Goal: Task Accomplishment & Management: Use online tool/utility

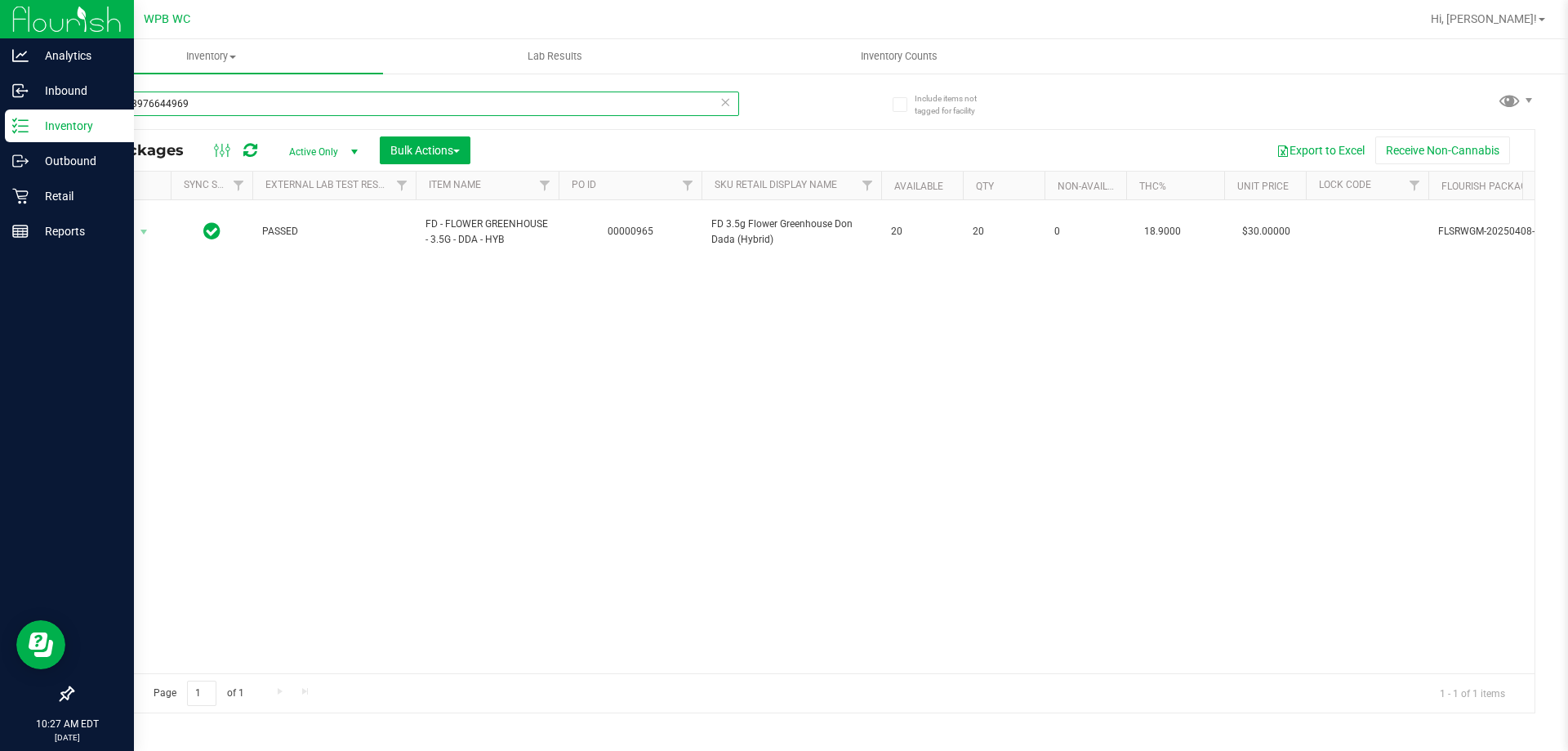
drag, startPoint x: 190, startPoint y: 106, endPoint x: 0, endPoint y: 110, distance: 190.0
click at [0, 110] on div "Analytics Inbound Inventory Outbound Retail Reports 10:27 AM EDT [DATE] 08/19 W…" at bounding box center [784, 376] width 1568 height 751
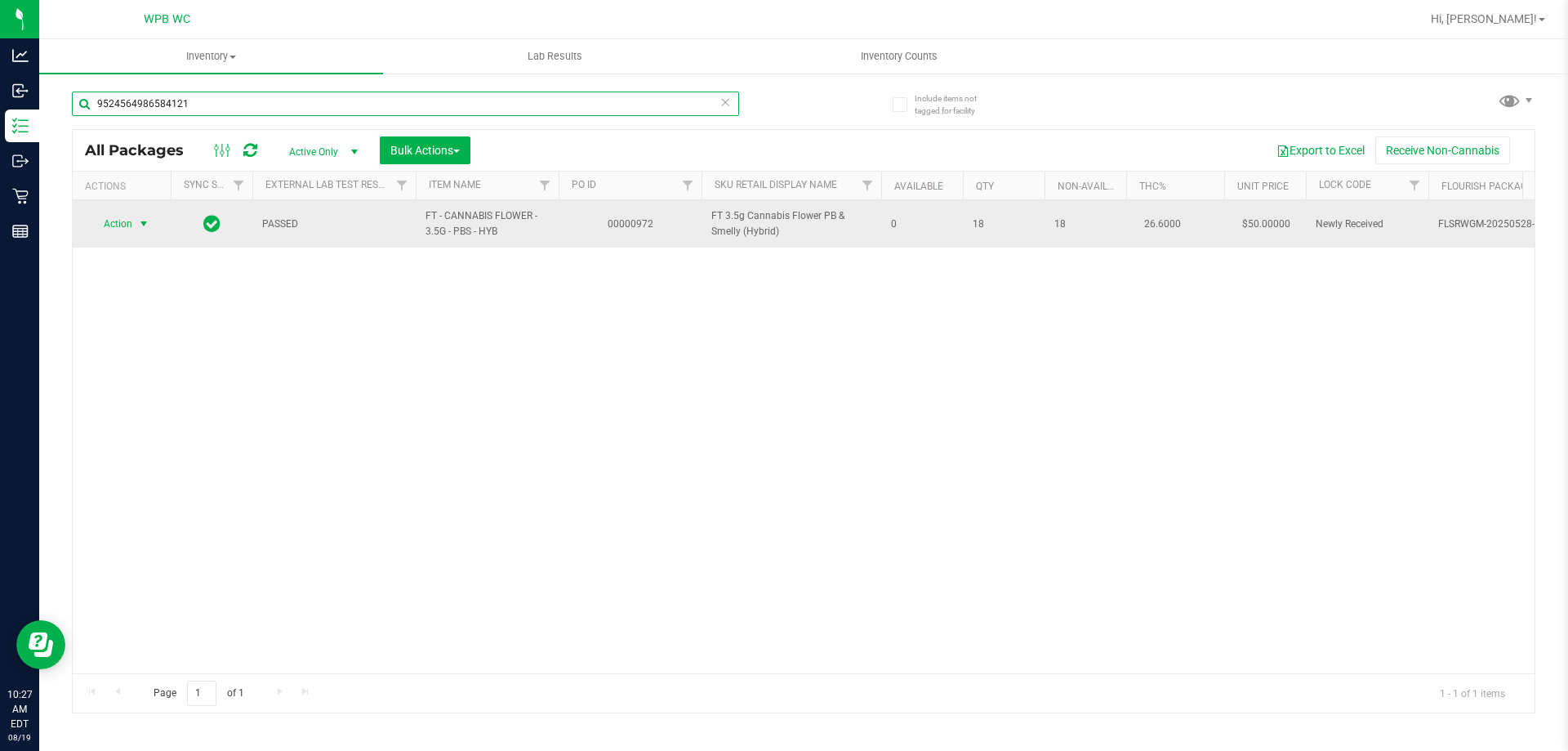
type input "9524564986584121"
click at [124, 219] on span "Action" at bounding box center [111, 223] width 44 height 23
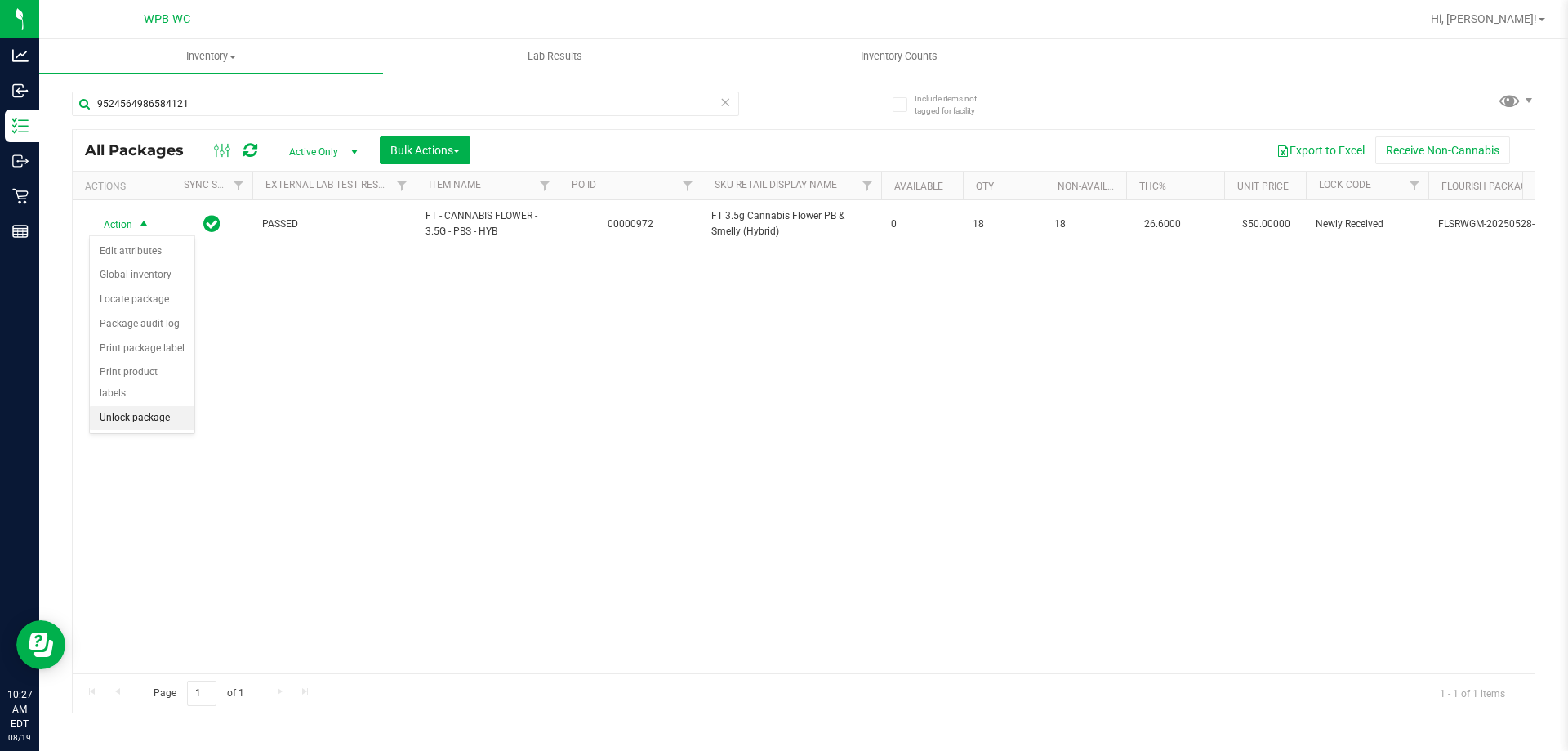
click at [152, 406] on li "Unlock package" at bounding box center [142, 418] width 105 height 25
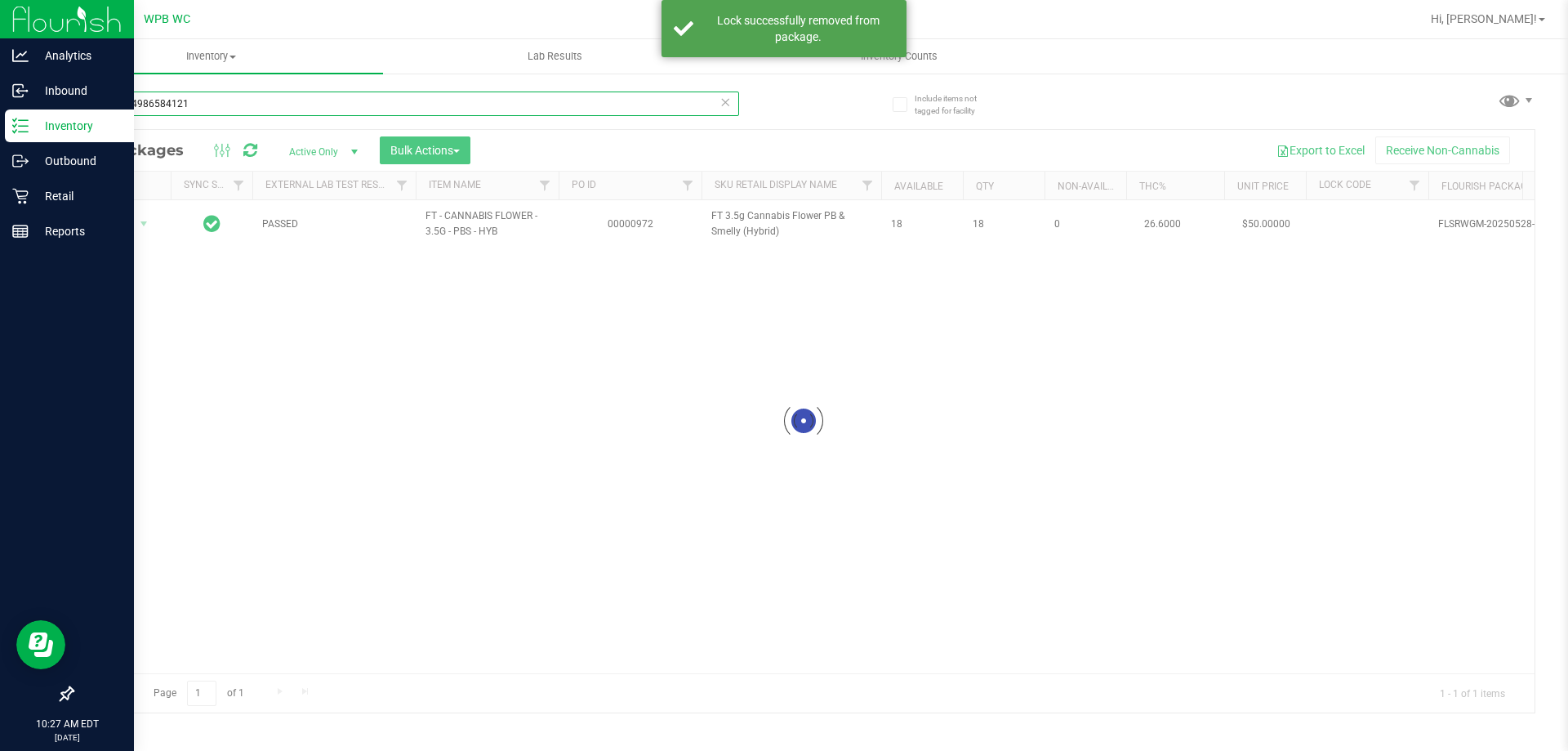
drag, startPoint x: 151, startPoint y: 106, endPoint x: 2, endPoint y: 116, distance: 149.3
click at [0, 106] on div "Analytics Inbound Inventory Outbound Retail Reports 10:27 AM EDT [DATE] 08/19 W…" at bounding box center [784, 376] width 1568 height 751
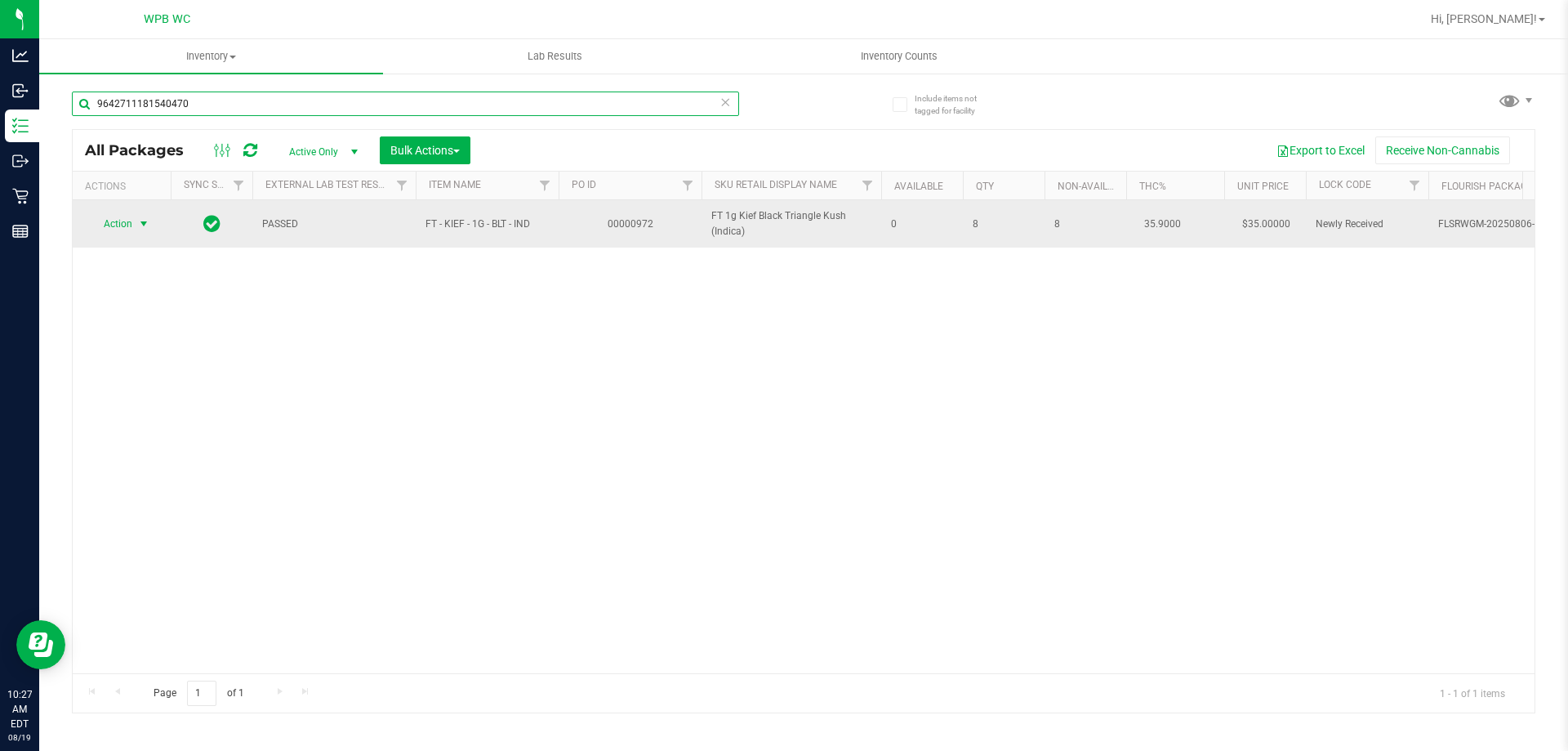
type input "9642711181540470"
click at [106, 217] on span "Action" at bounding box center [111, 223] width 44 height 23
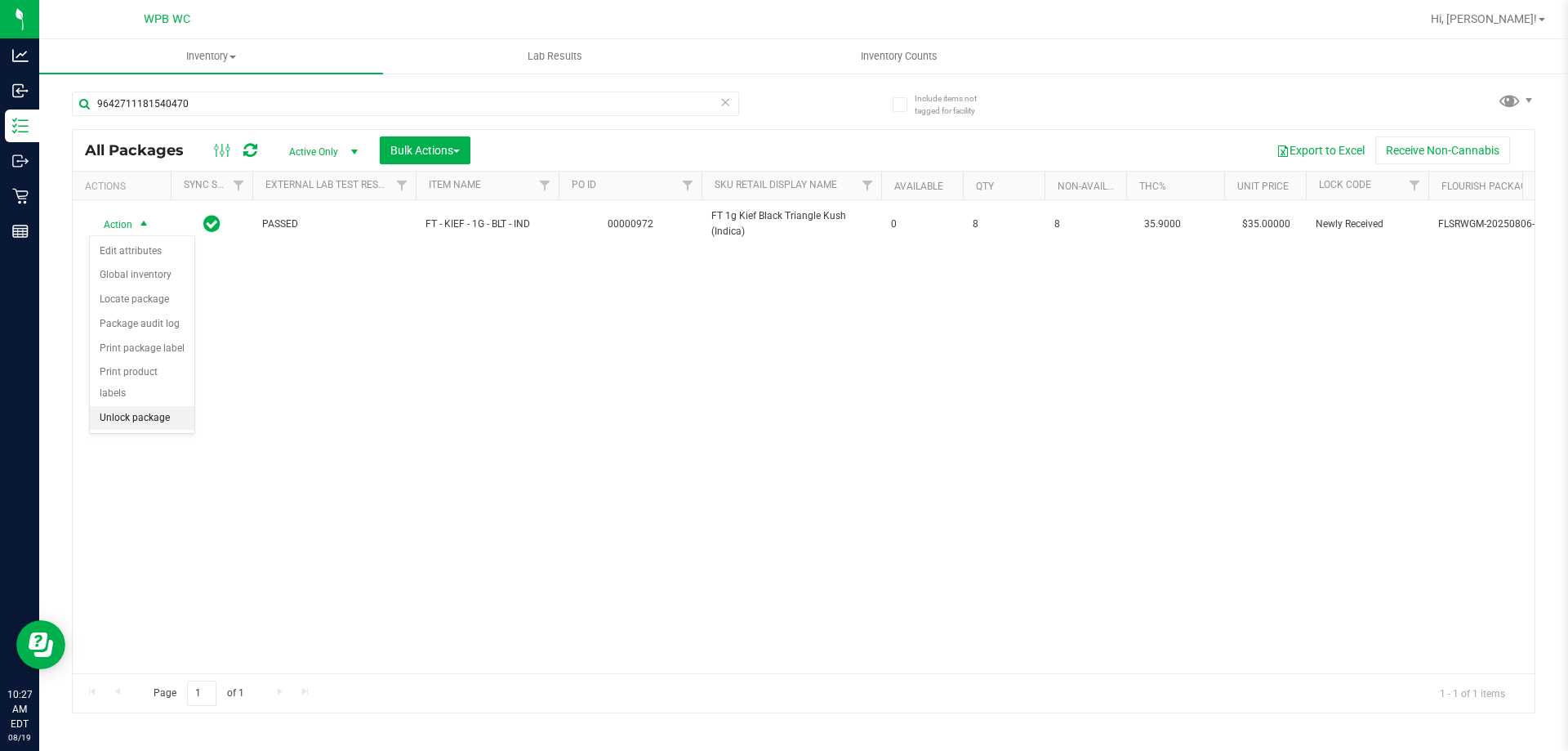
click at [141, 406] on li "Unlock package" at bounding box center [142, 418] width 105 height 25
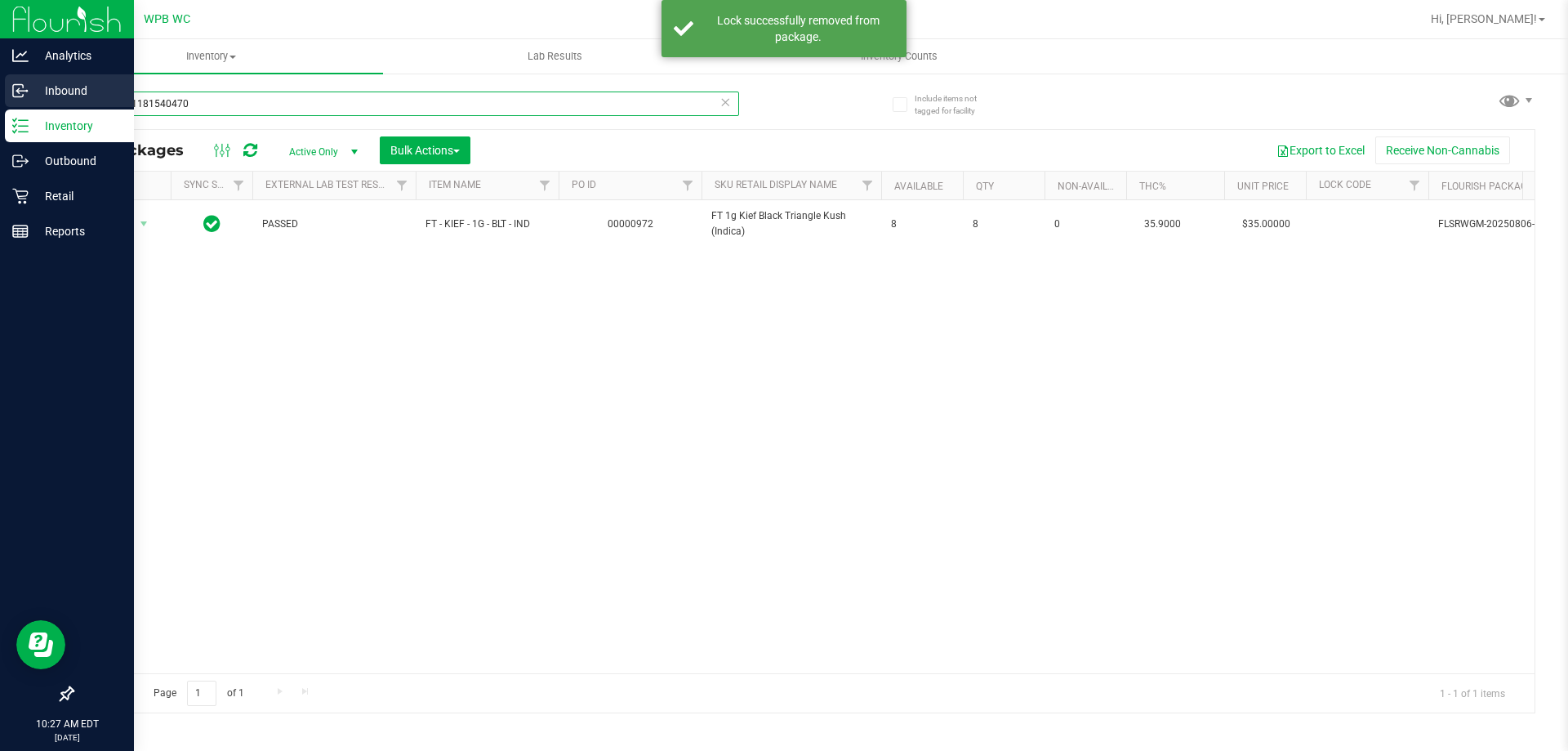
drag, startPoint x: 205, startPoint y: 105, endPoint x: 1, endPoint y: 103, distance: 204.0
click at [1, 103] on div "Analytics Inbound Inventory Outbound Retail Reports 10:27 AM EDT [DATE] 08/19 W…" at bounding box center [784, 376] width 1568 height 751
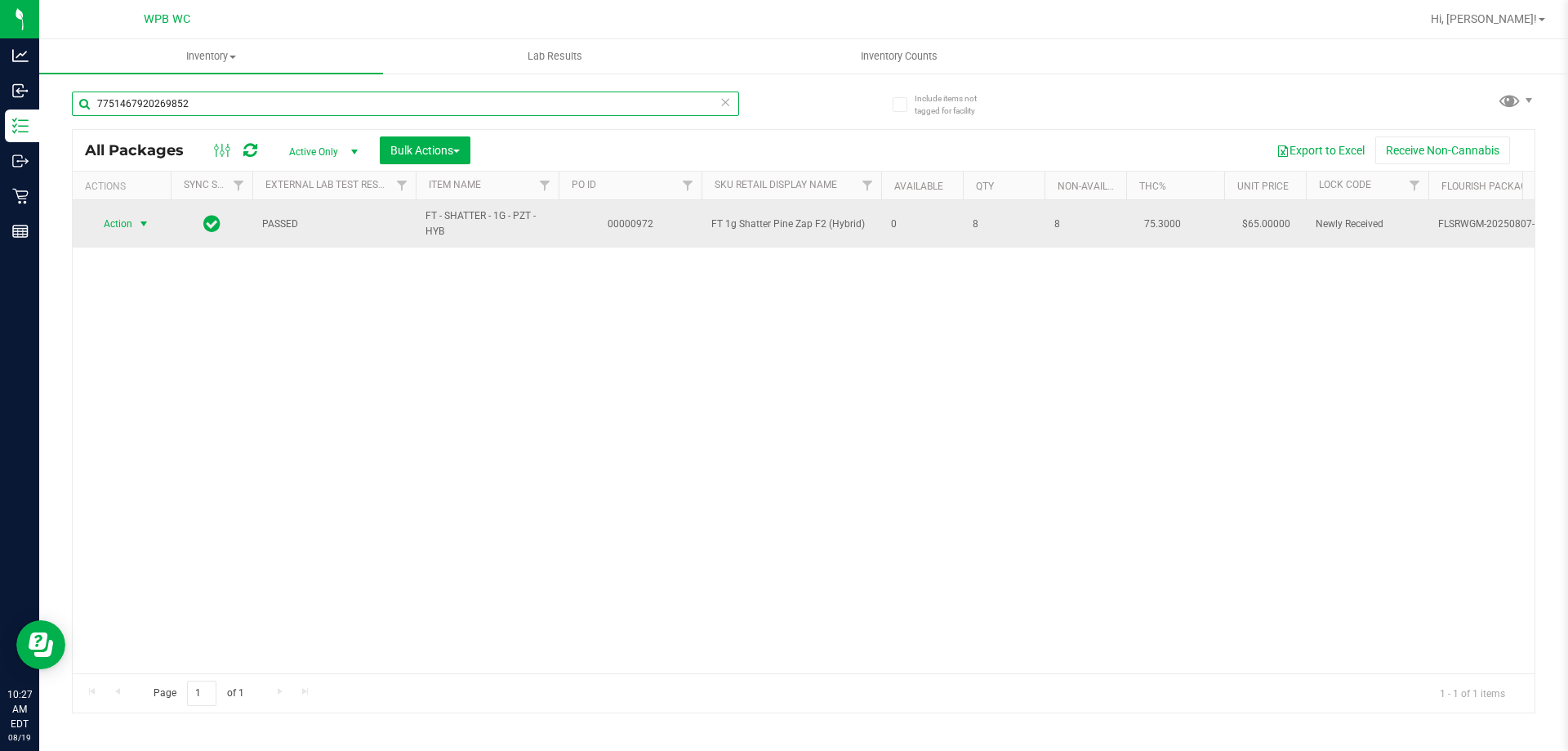
type input "7751467920269852"
click at [139, 222] on span "select" at bounding box center [143, 223] width 13 height 13
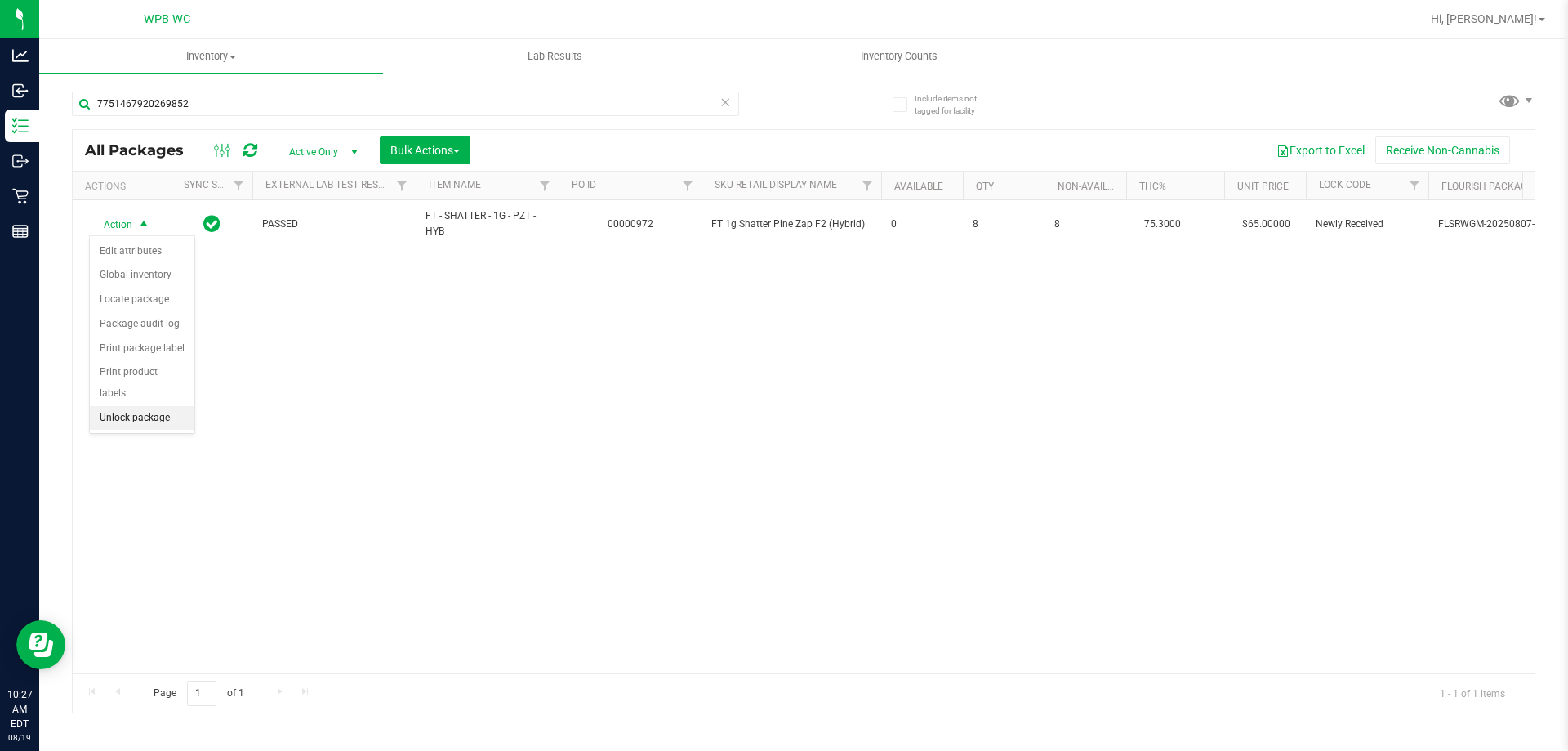
click at [118, 406] on li "Unlock package" at bounding box center [142, 418] width 105 height 25
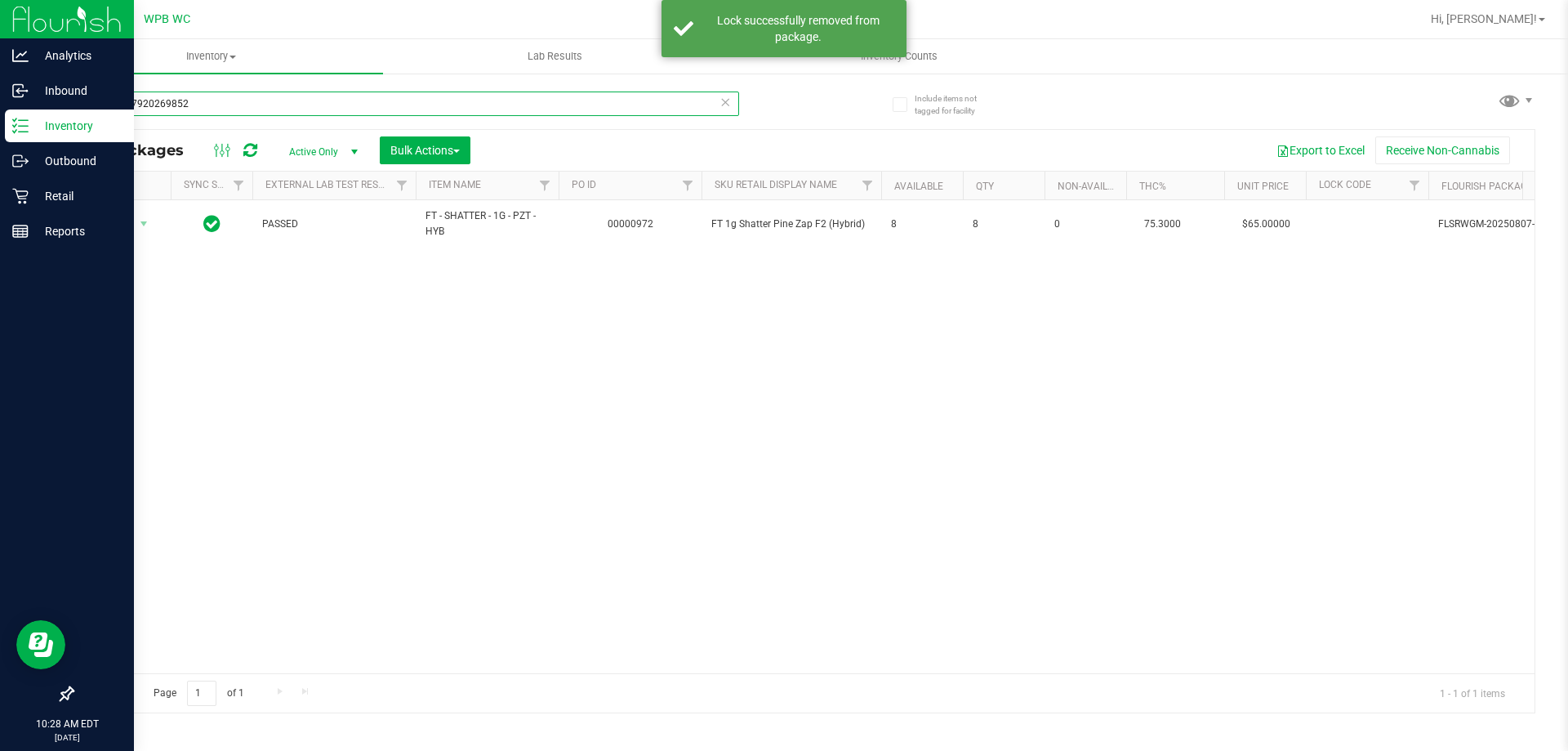
drag, startPoint x: 205, startPoint y: 96, endPoint x: 0, endPoint y: 341, distance: 319.5
click at [0, 177] on div "Analytics Inbound Inventory Outbound Retail Reports 10:28 AM EDT [DATE] 08/19 W…" at bounding box center [784, 376] width 1568 height 751
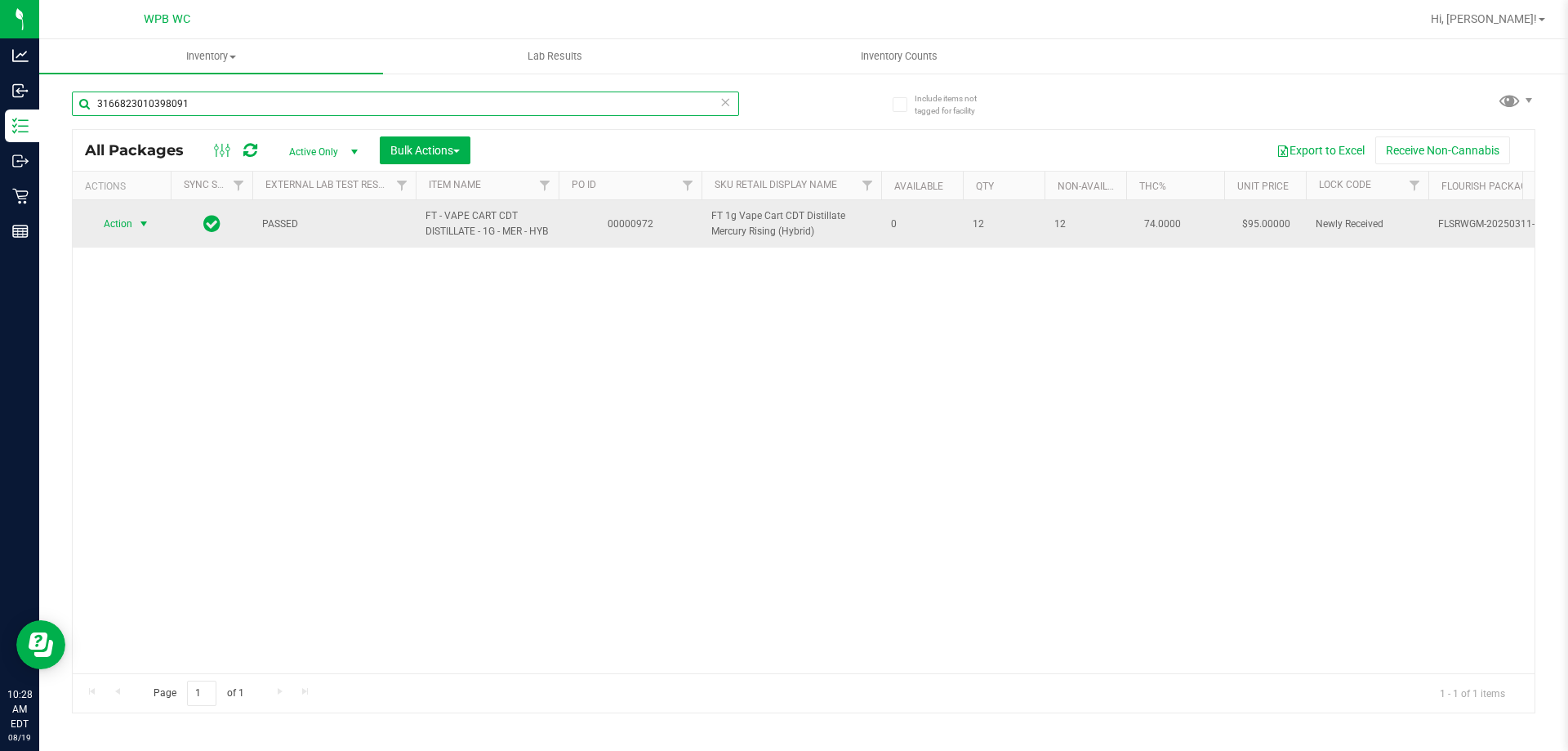
type input "3166823010398091"
click at [134, 229] on span "select" at bounding box center [144, 223] width 21 height 23
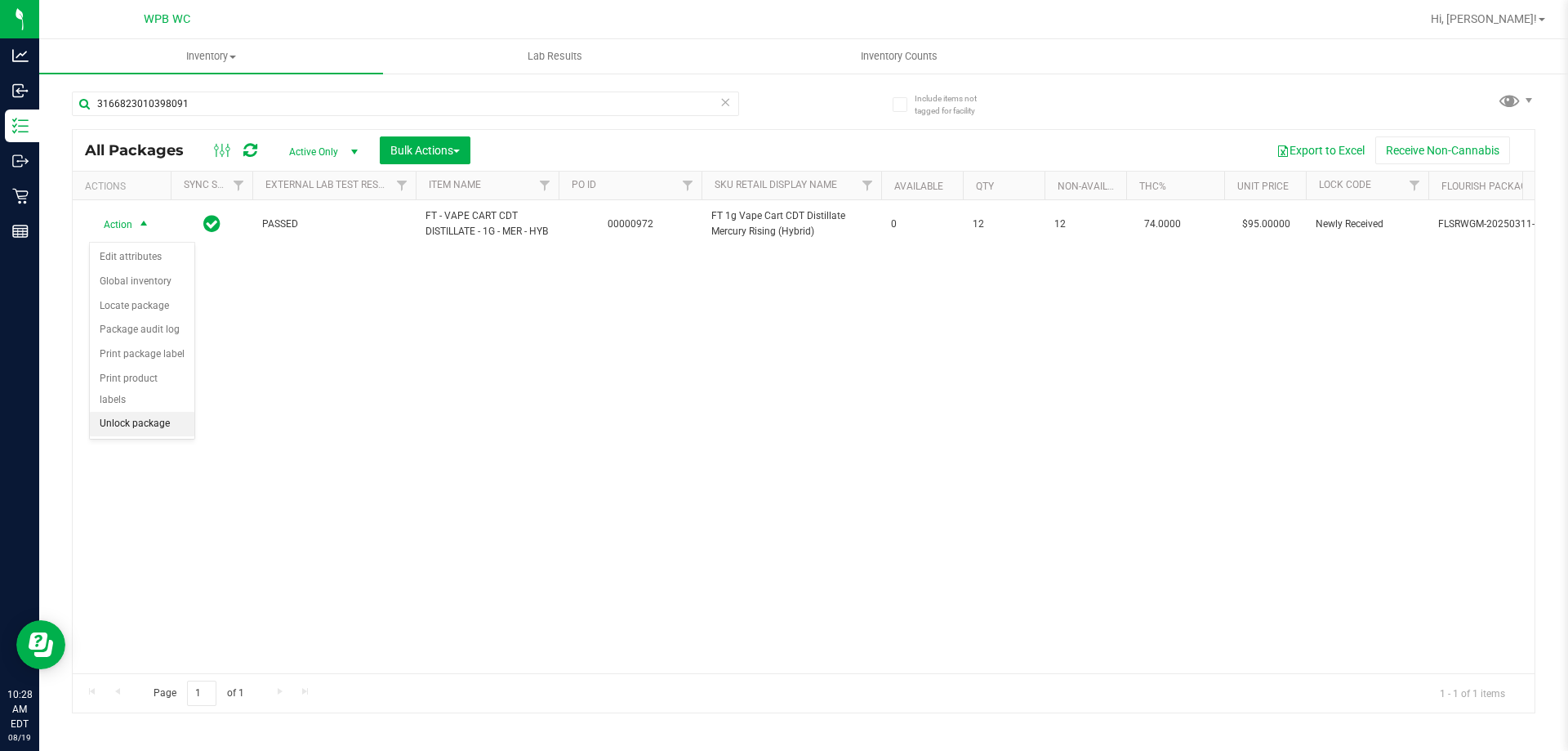
click at [130, 412] on li "Unlock package" at bounding box center [142, 424] width 105 height 25
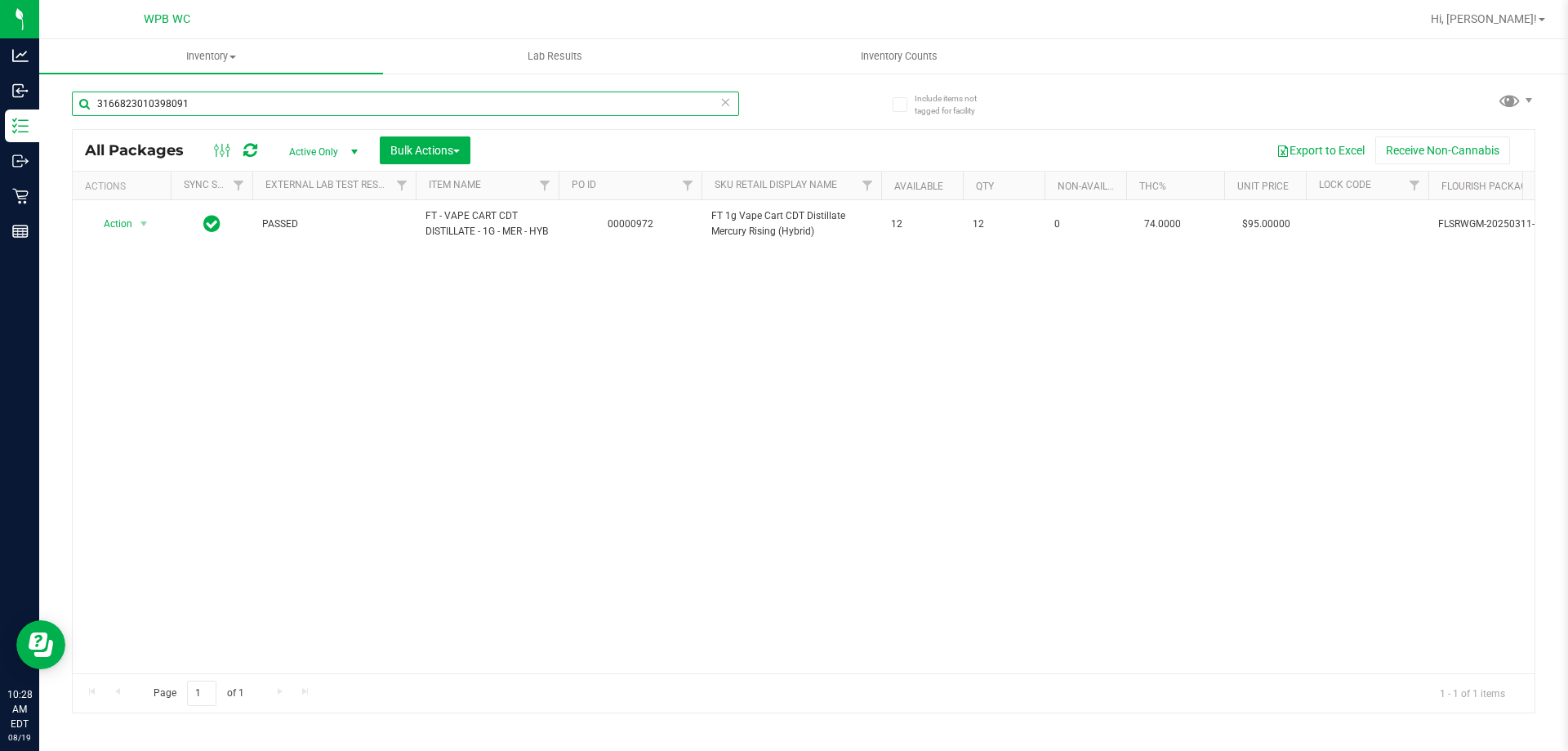
drag, startPoint x: 583, startPoint y: 97, endPoint x: 172, endPoint y: 672, distance: 706.8
click at [0, 108] on div "Analytics Inbound Inventory Outbound Retail Reports 10:28 AM EDT [DATE] 08/19 W…" at bounding box center [784, 376] width 1568 height 751
type input "1599897796702857"
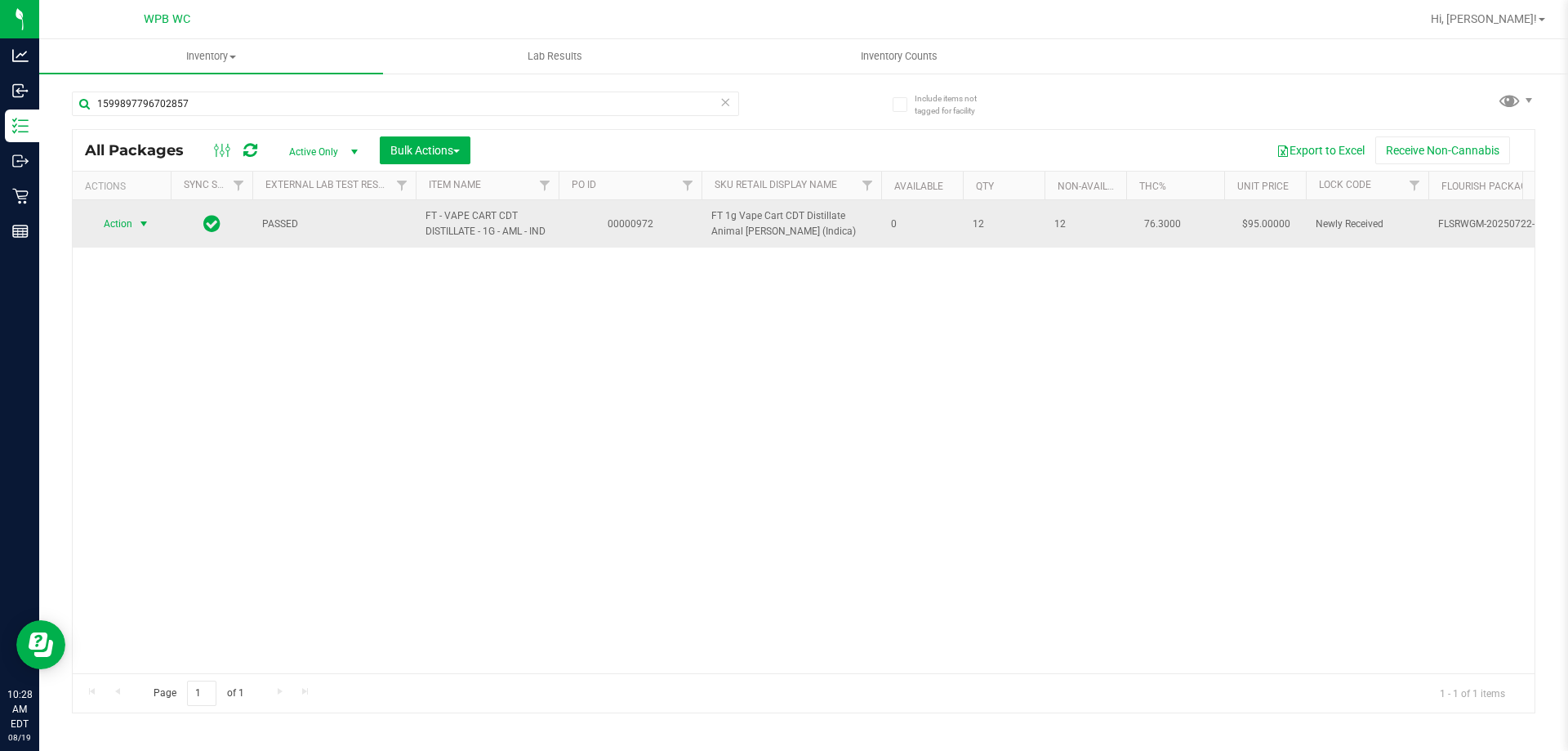
drag, startPoint x: 127, startPoint y: 249, endPoint x: 134, endPoint y: 233, distance: 17.5
click at [130, 240] on div "Action Action Edit attributes Global inventory Locate package Package audit log…" at bounding box center [803, 436] width 1461 height 473
click at [134, 226] on span "select" at bounding box center [144, 223] width 21 height 23
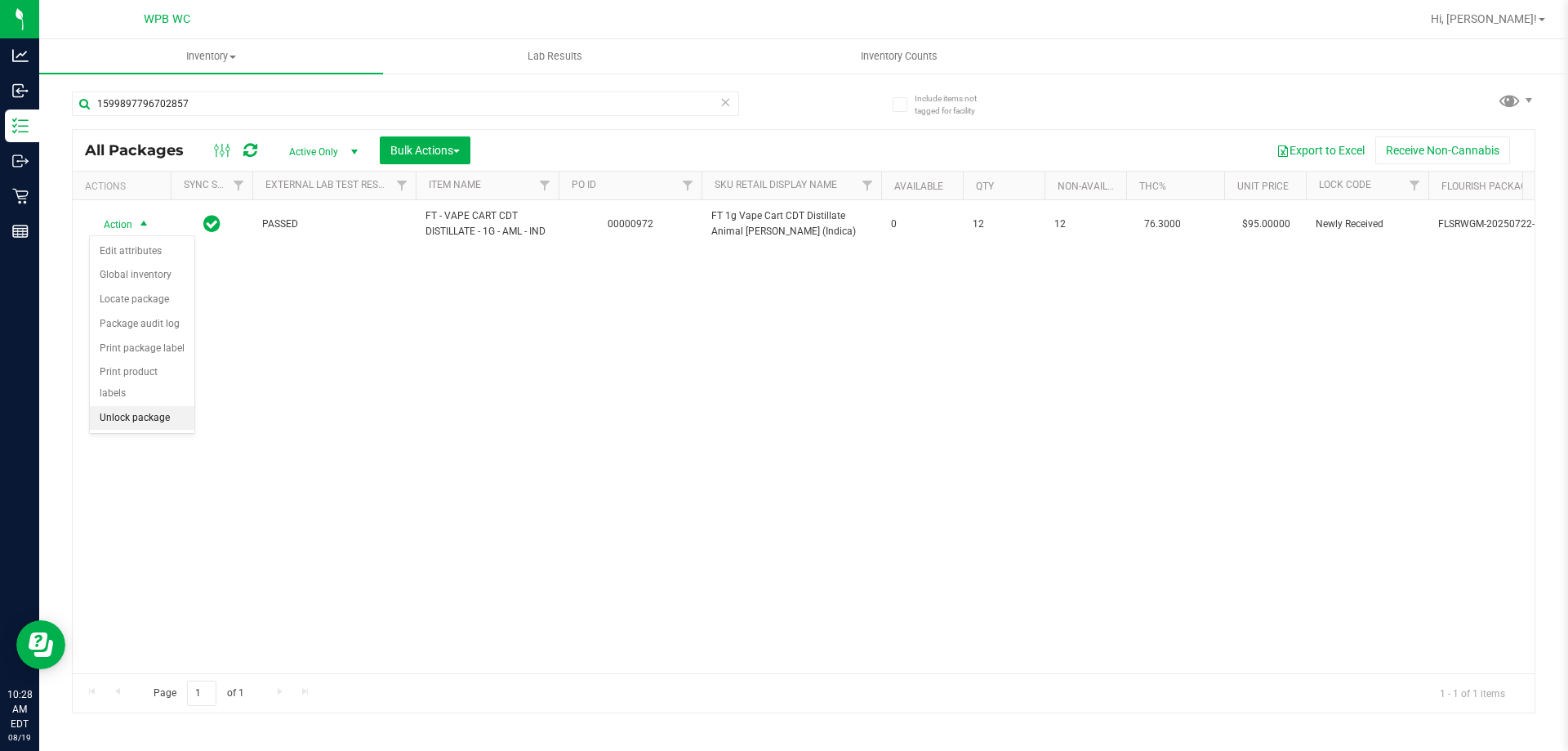
click at [131, 406] on li "Unlock package" at bounding box center [142, 418] width 105 height 25
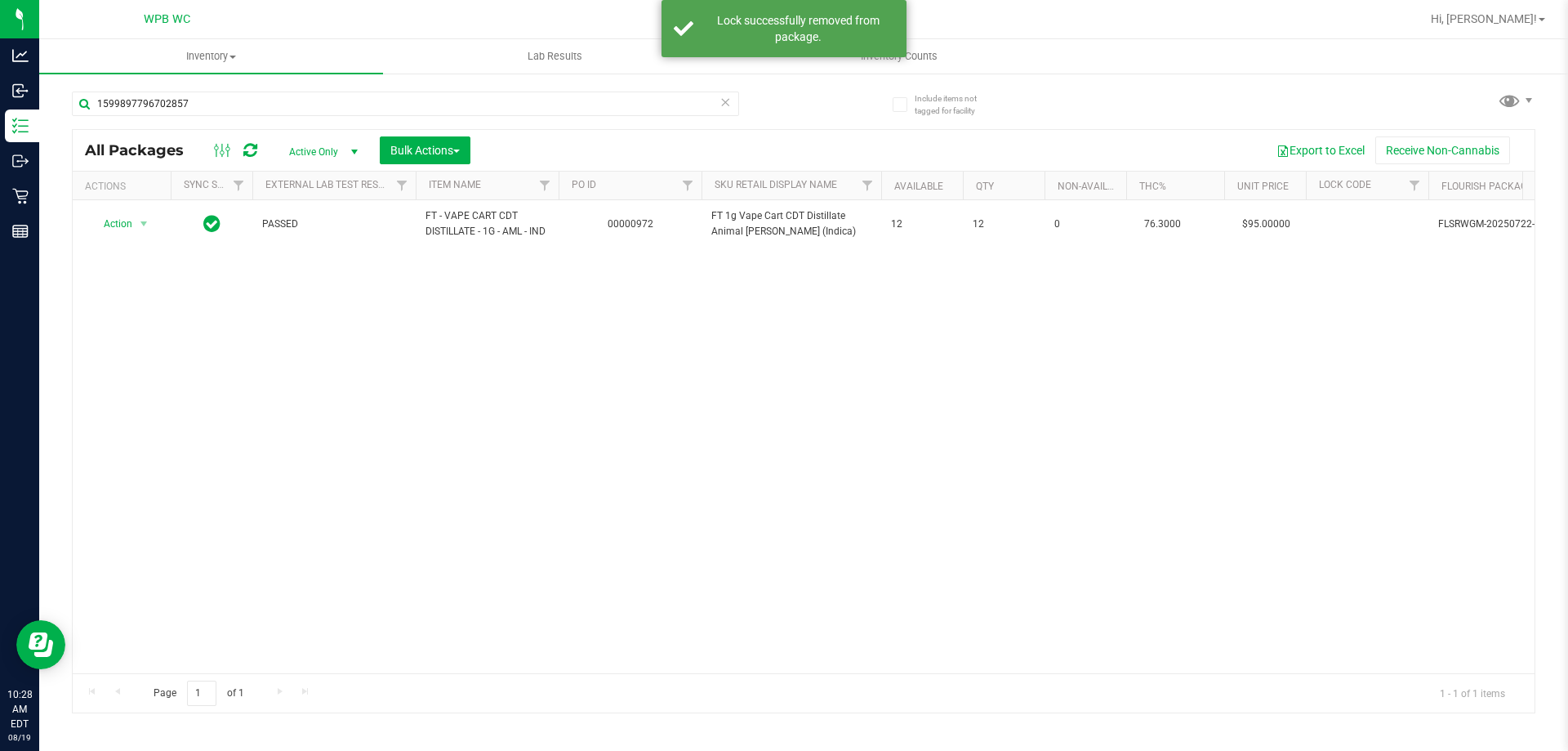
click at [728, 106] on icon at bounding box center [725, 102] width 12 height 20
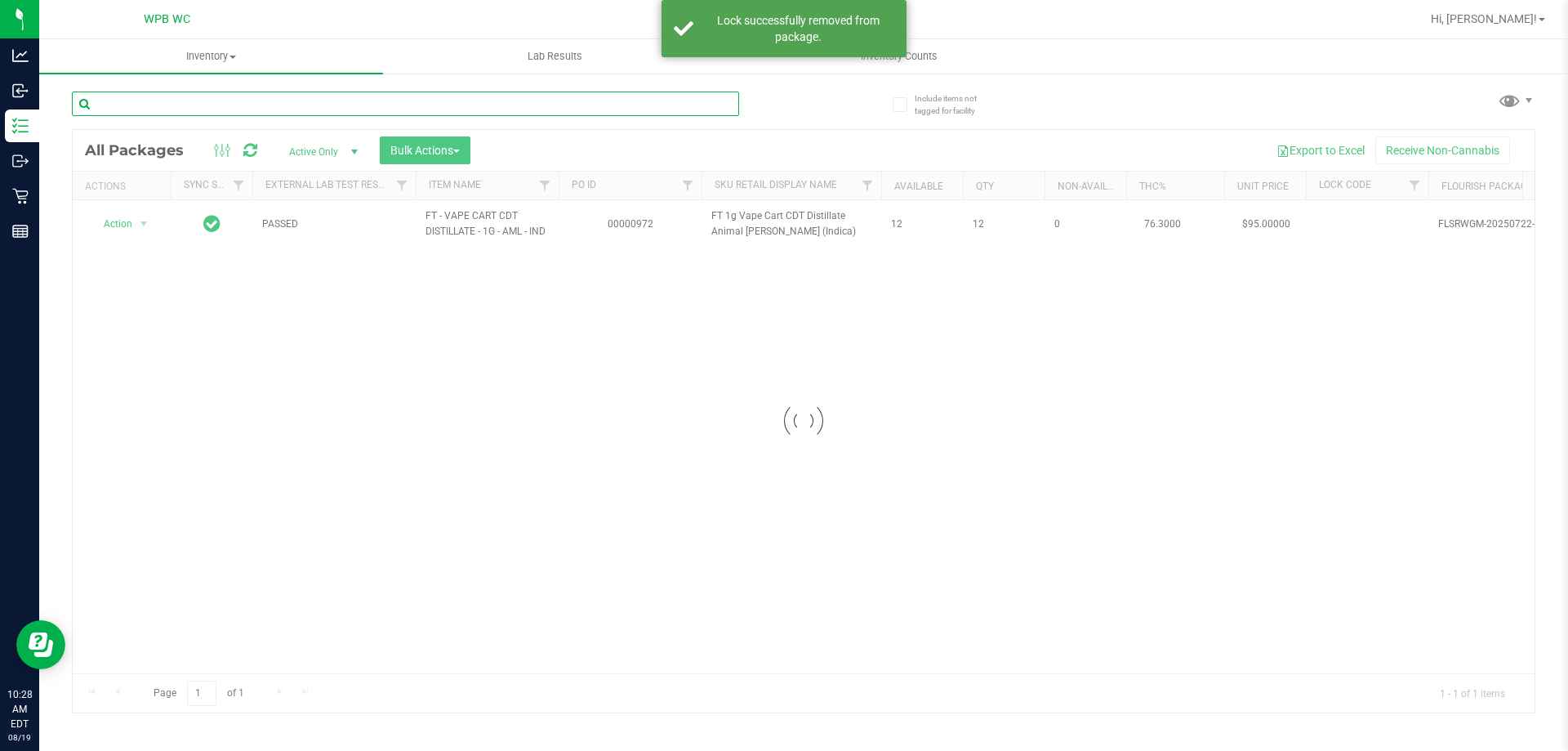
click at [650, 106] on input "text" at bounding box center [405, 104] width 667 height 25
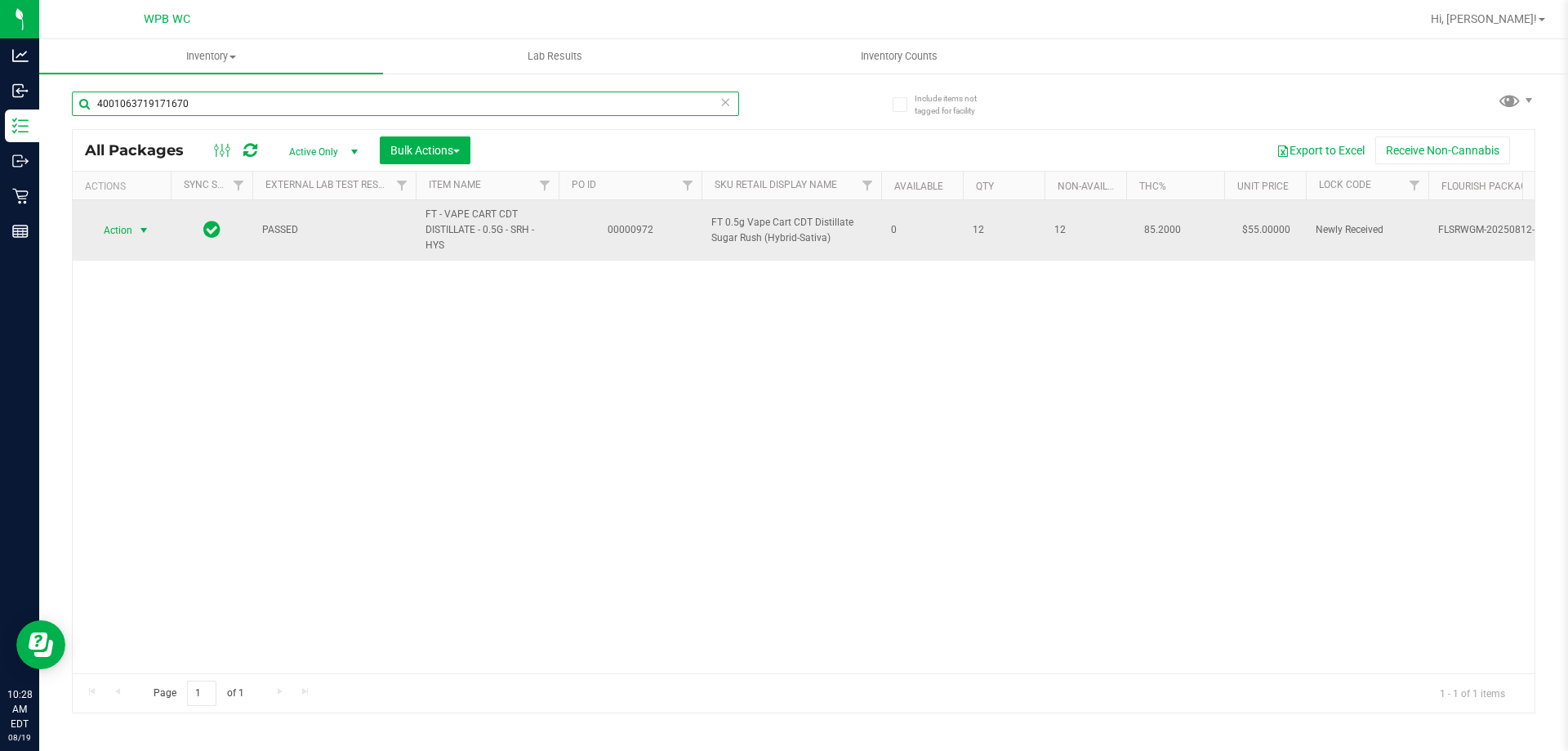
type input "4001063719171670"
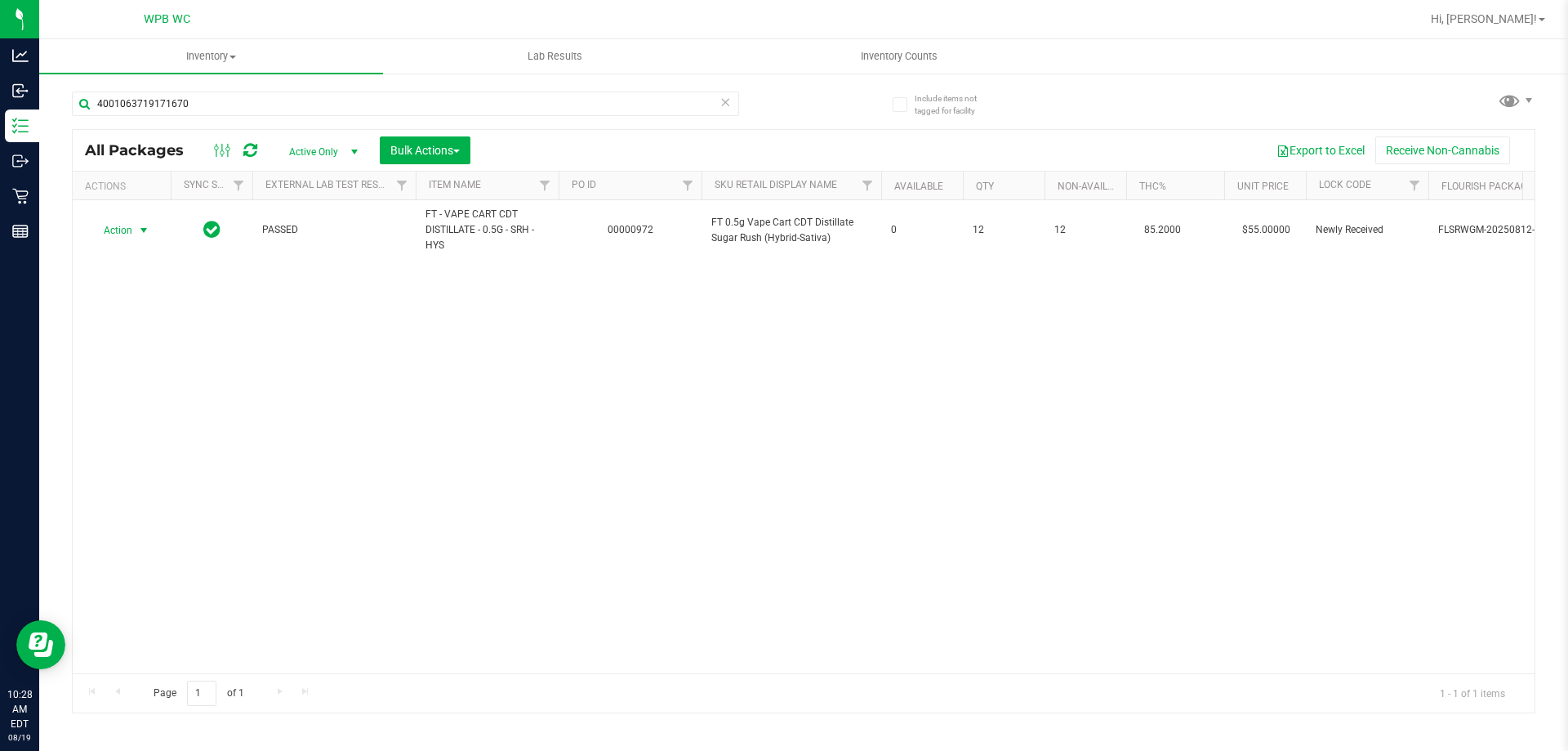
drag, startPoint x: 111, startPoint y: 222, endPoint x: 123, endPoint y: 255, distance: 35.1
click at [114, 224] on span "Action" at bounding box center [111, 230] width 44 height 23
click at [161, 412] on li "Unlock package" at bounding box center [142, 424] width 105 height 25
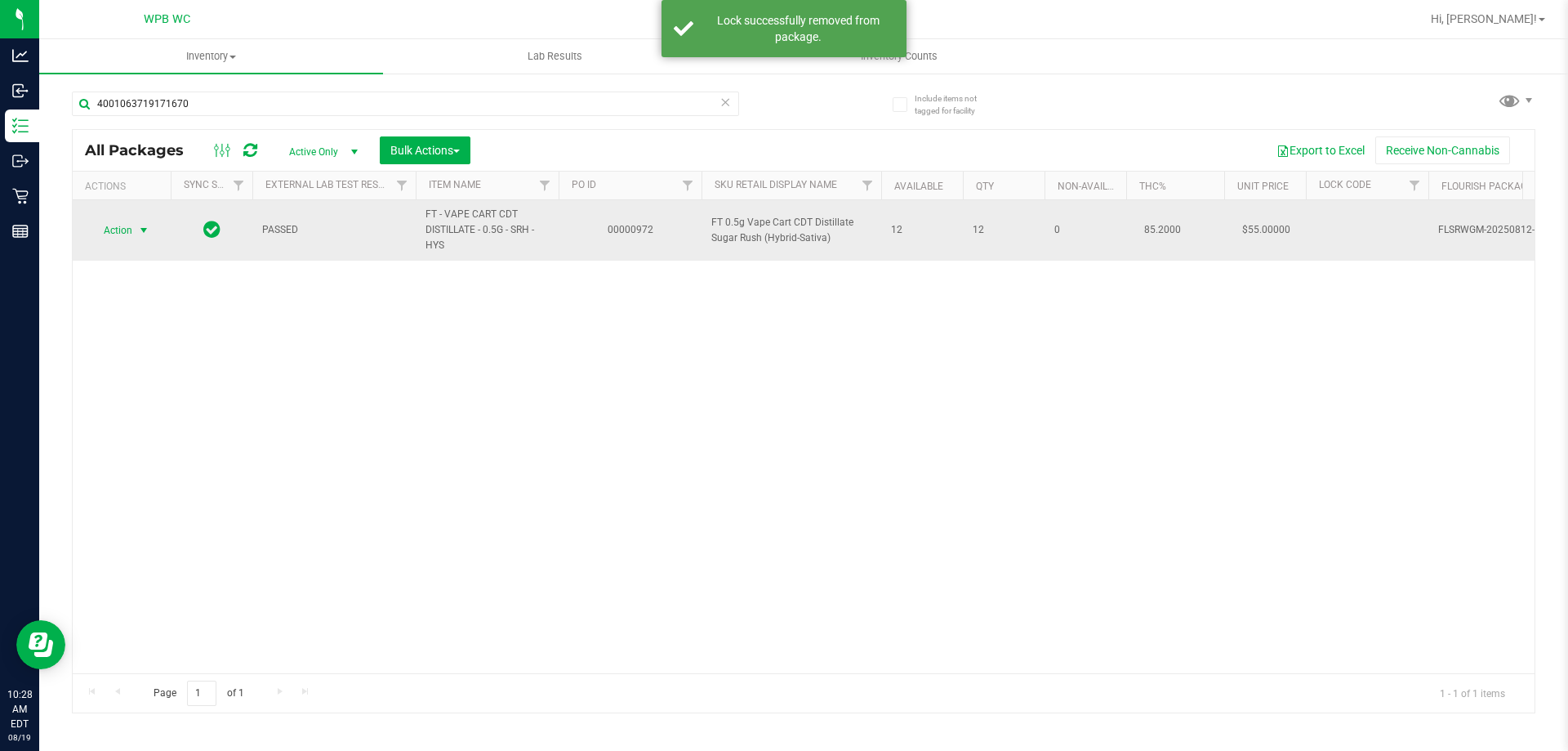
click at [128, 233] on span "Action" at bounding box center [111, 230] width 44 height 23
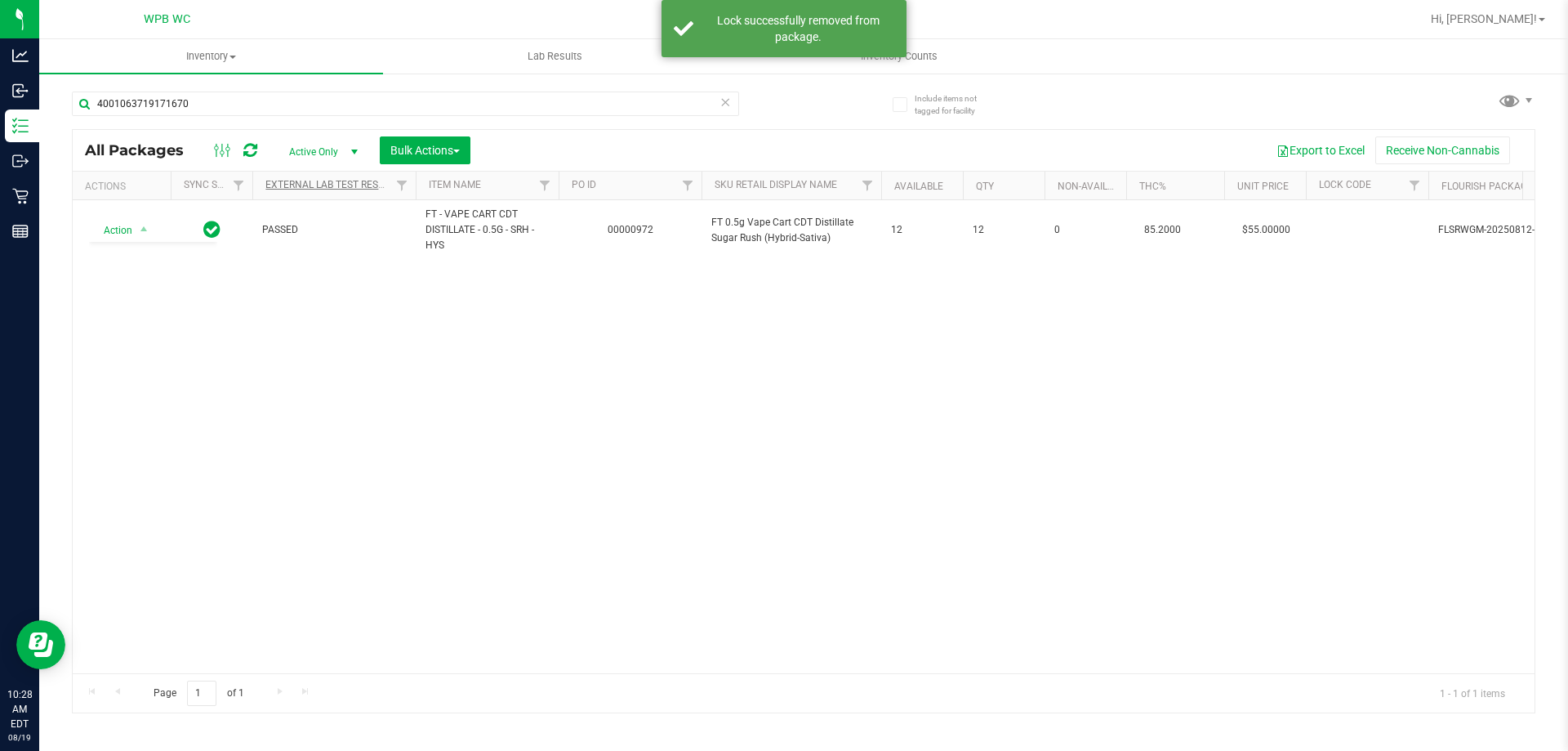
drag, startPoint x: 329, startPoint y: 338, endPoint x: 318, endPoint y: 188, distance: 150.4
click at [334, 309] on div "Action Action Adjust qty Create package Edit attributes Global inventory Locate…" at bounding box center [803, 436] width 1461 height 473
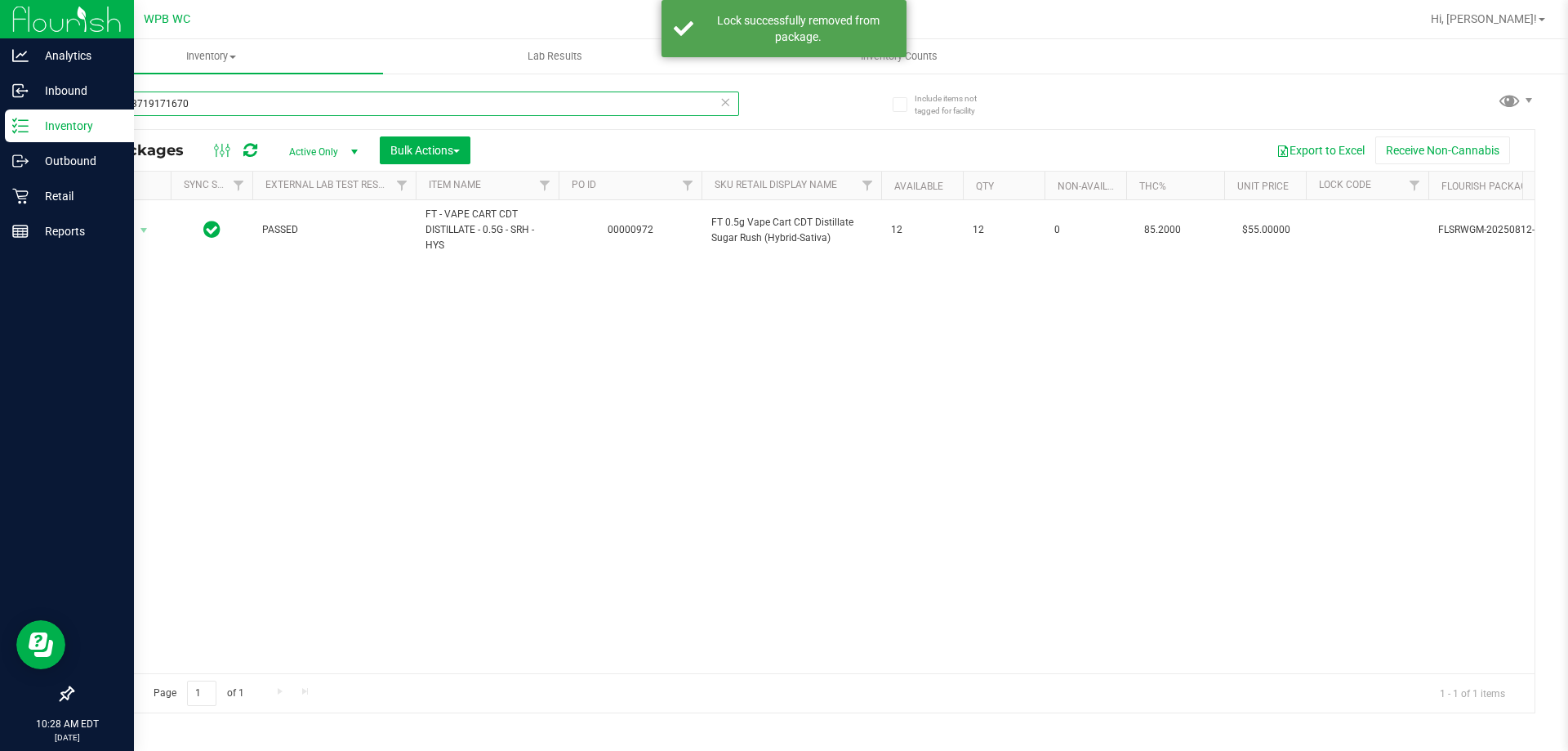
drag, startPoint x: 210, startPoint y: 111, endPoint x: 88, endPoint y: 388, distance: 302.7
click at [0, 89] on div "Analytics Inbound Inventory Outbound Retail Reports 10:28 AM EDT [DATE] 08/19 W…" at bounding box center [784, 376] width 1568 height 751
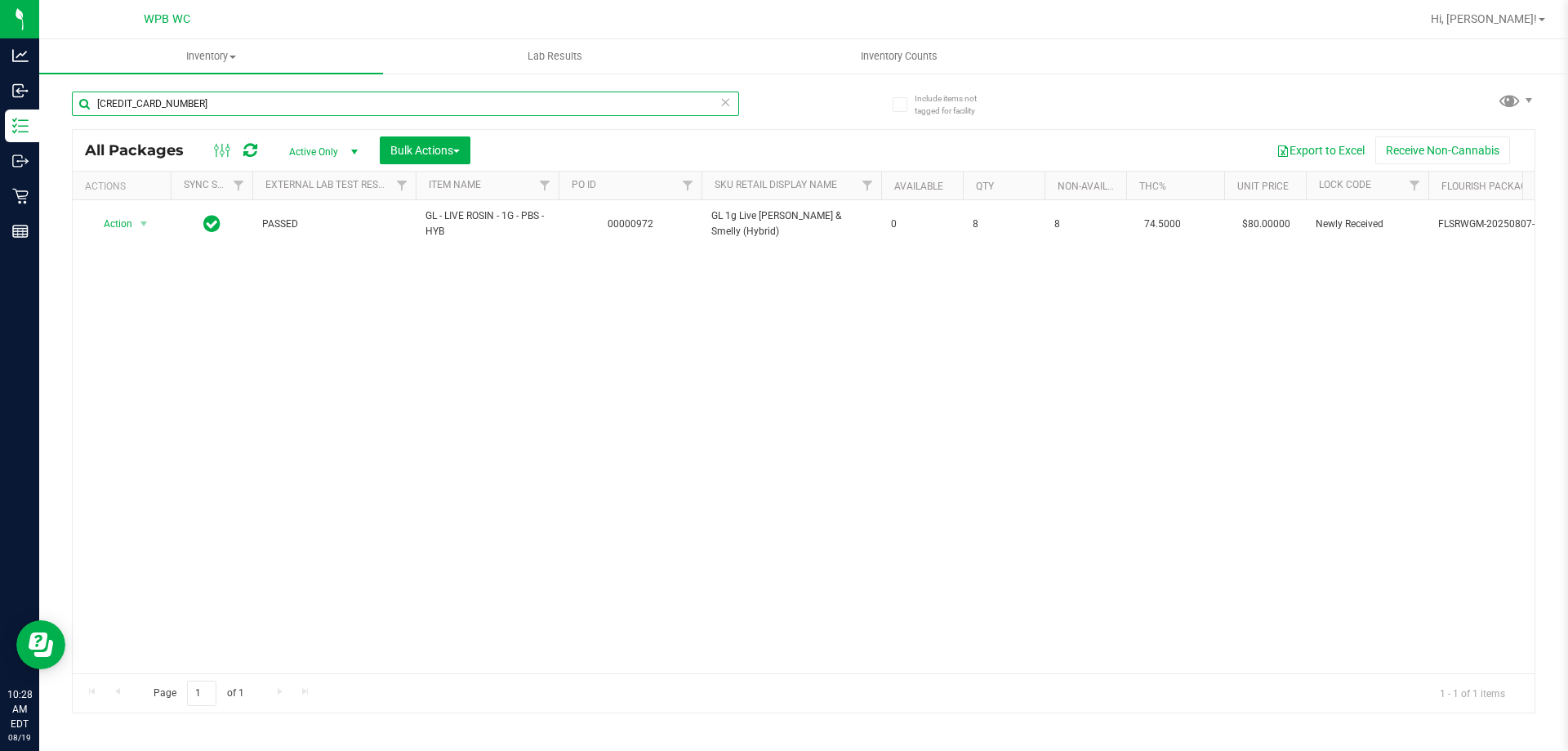
type input "[CREDIT_CARD_NUMBER]"
click at [265, 349] on div "Action Action Edit attributes Global inventory Locate package Package audit log…" at bounding box center [803, 436] width 1461 height 473
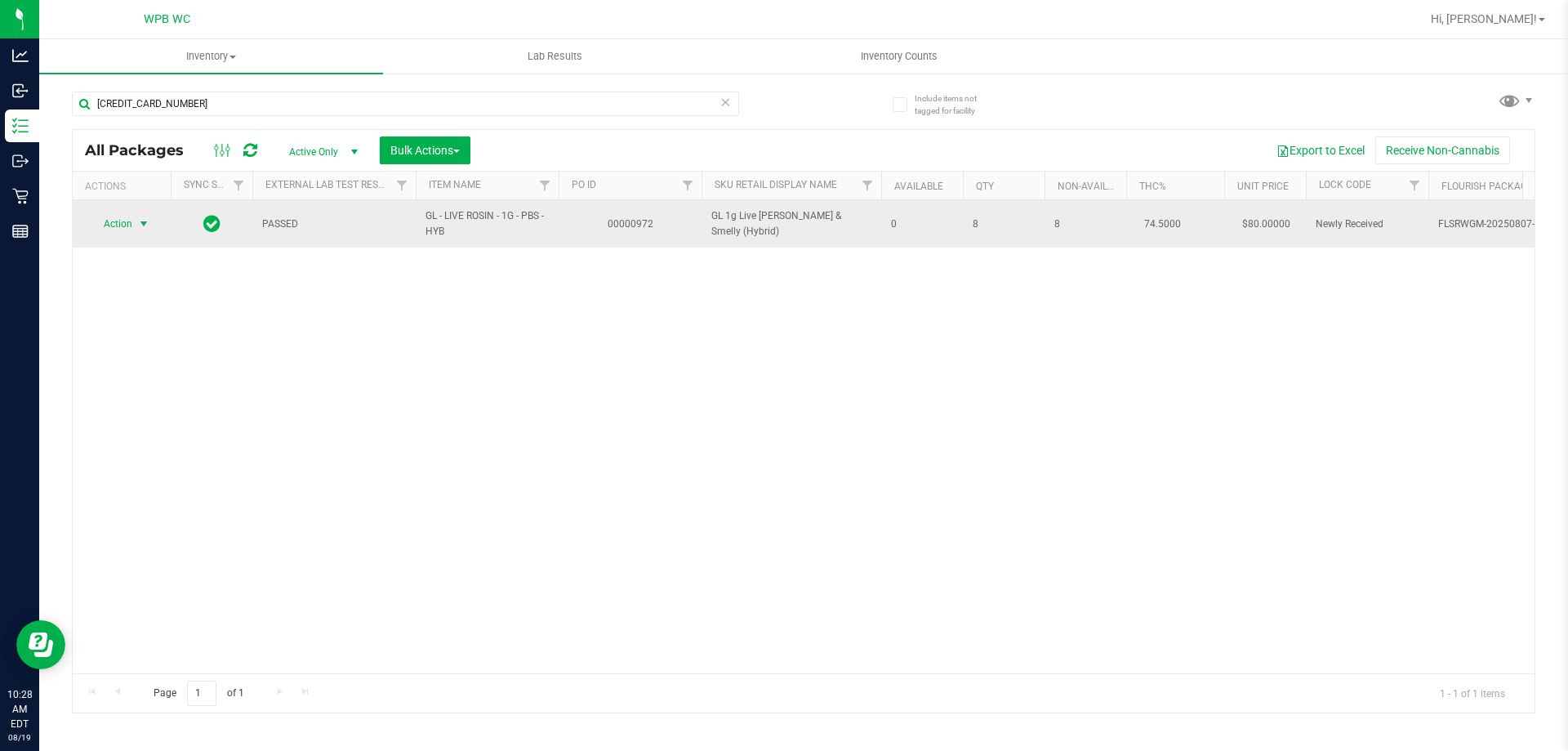
click at [126, 213] on span "Action" at bounding box center [111, 223] width 44 height 23
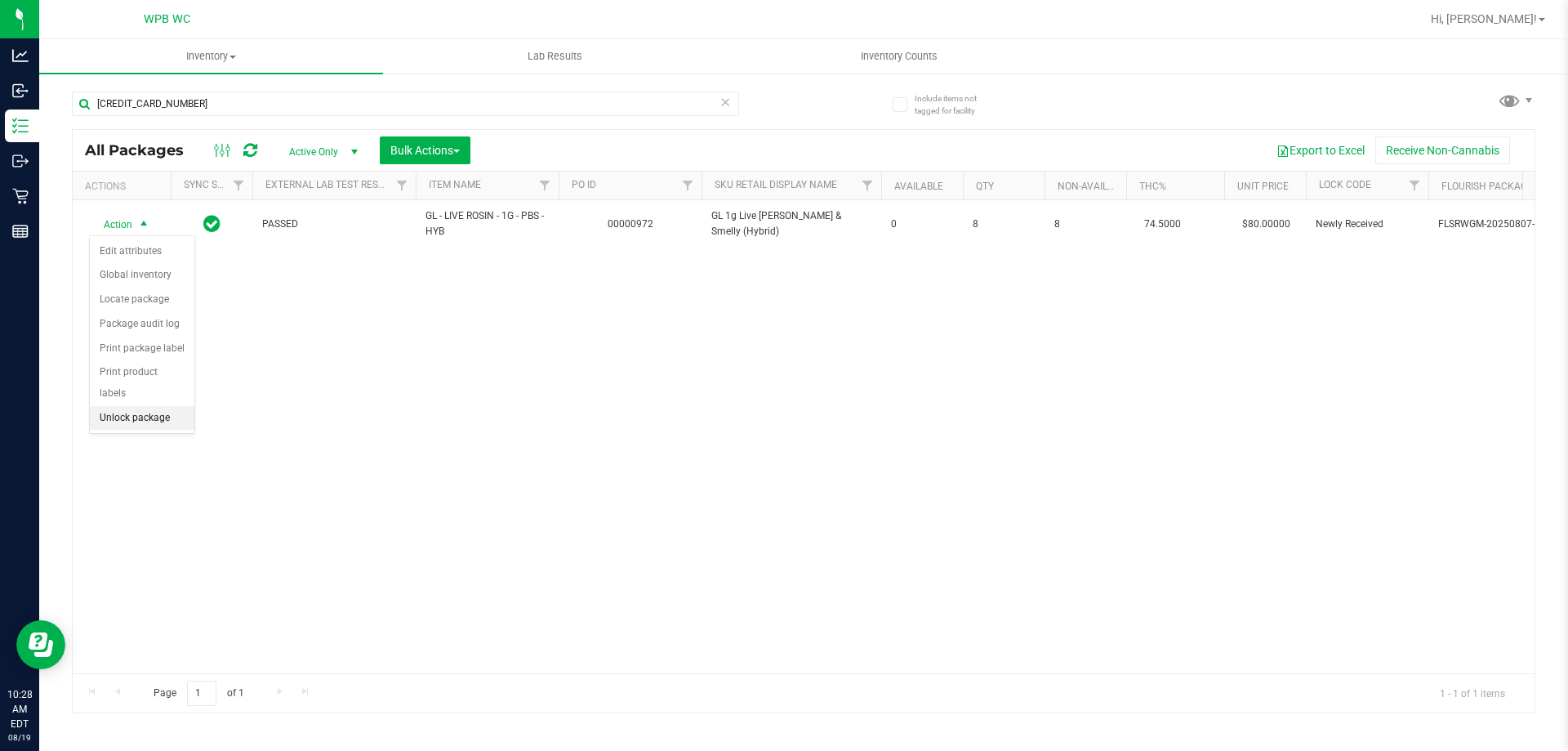
click at [144, 406] on li "Unlock package" at bounding box center [142, 418] width 105 height 25
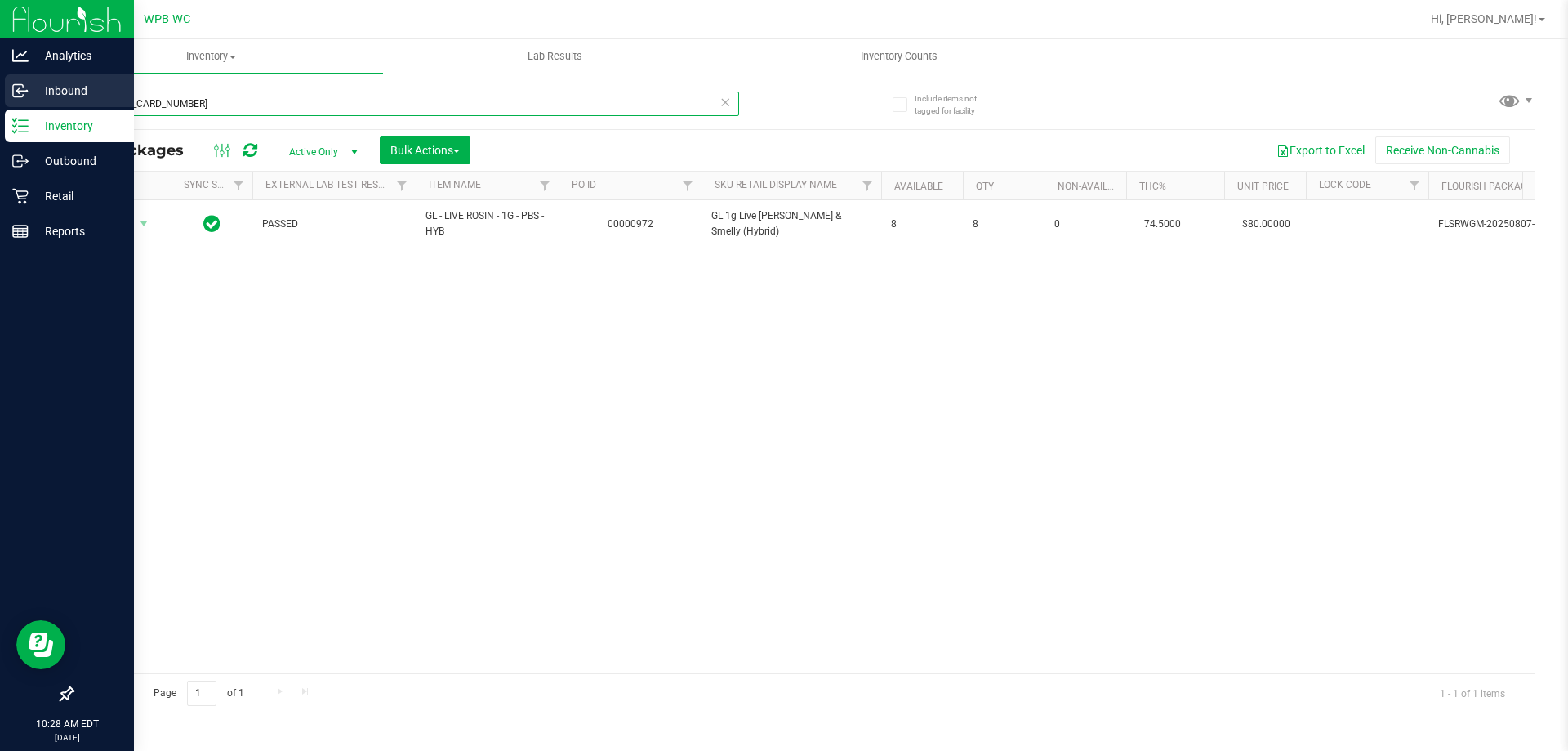
drag, startPoint x: 177, startPoint y: 103, endPoint x: 0, endPoint y: 98, distance: 177.1
click at [0, 98] on div "Analytics Inbound Inventory Outbound Retail Reports 10:28 AM EDT [DATE] 08/19 W…" at bounding box center [784, 376] width 1568 height 751
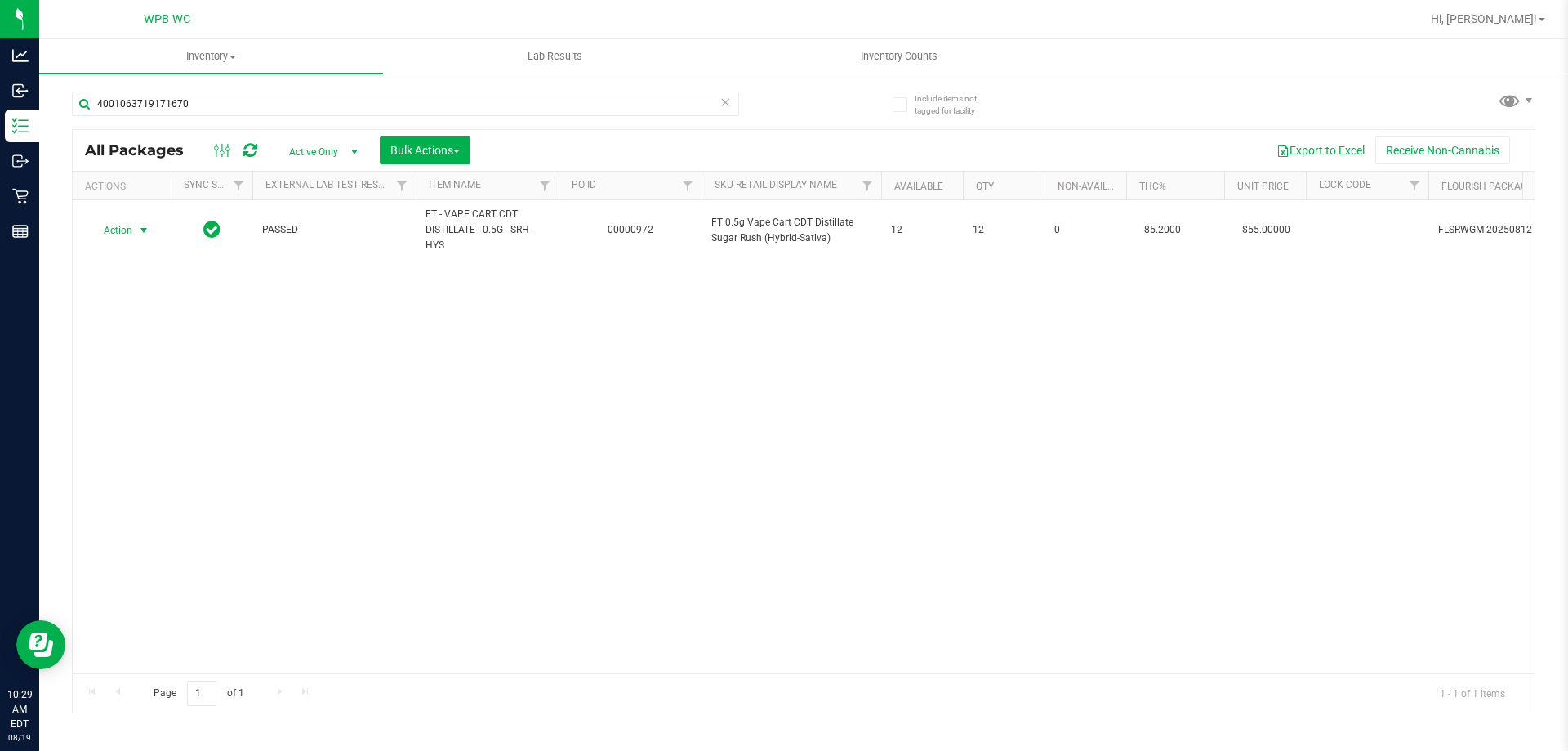
drag, startPoint x: 118, startPoint y: 228, endPoint x: 135, endPoint y: 248, distance: 26.2
click at [120, 227] on span "Action" at bounding box center [111, 230] width 44 height 23
drag, startPoint x: 367, startPoint y: 449, endPoint x: 337, endPoint y: 204, distance: 246.8
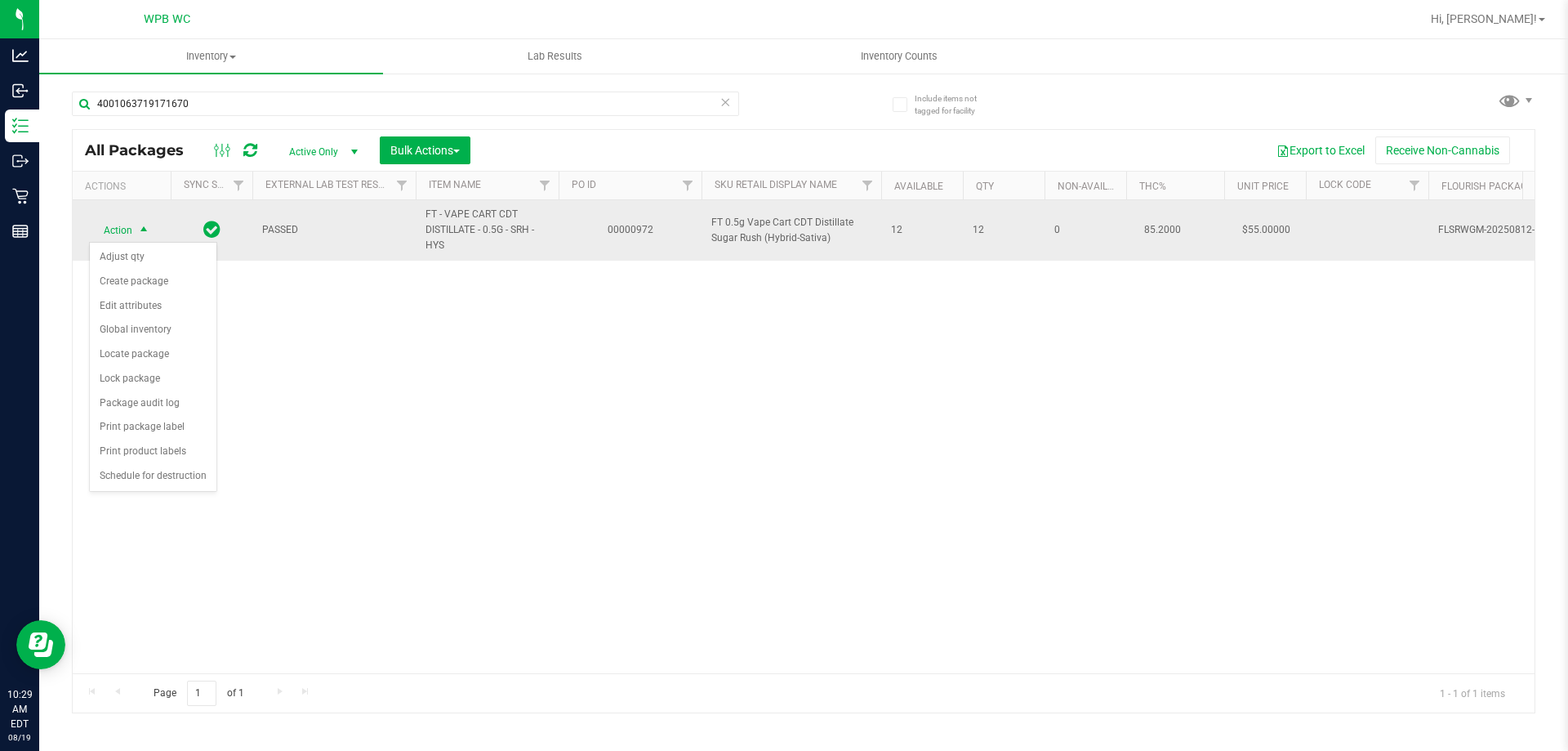
click at [371, 445] on div "Action Action Adjust qty Create package Edit attributes Global inventory Locate…" at bounding box center [803, 436] width 1461 height 473
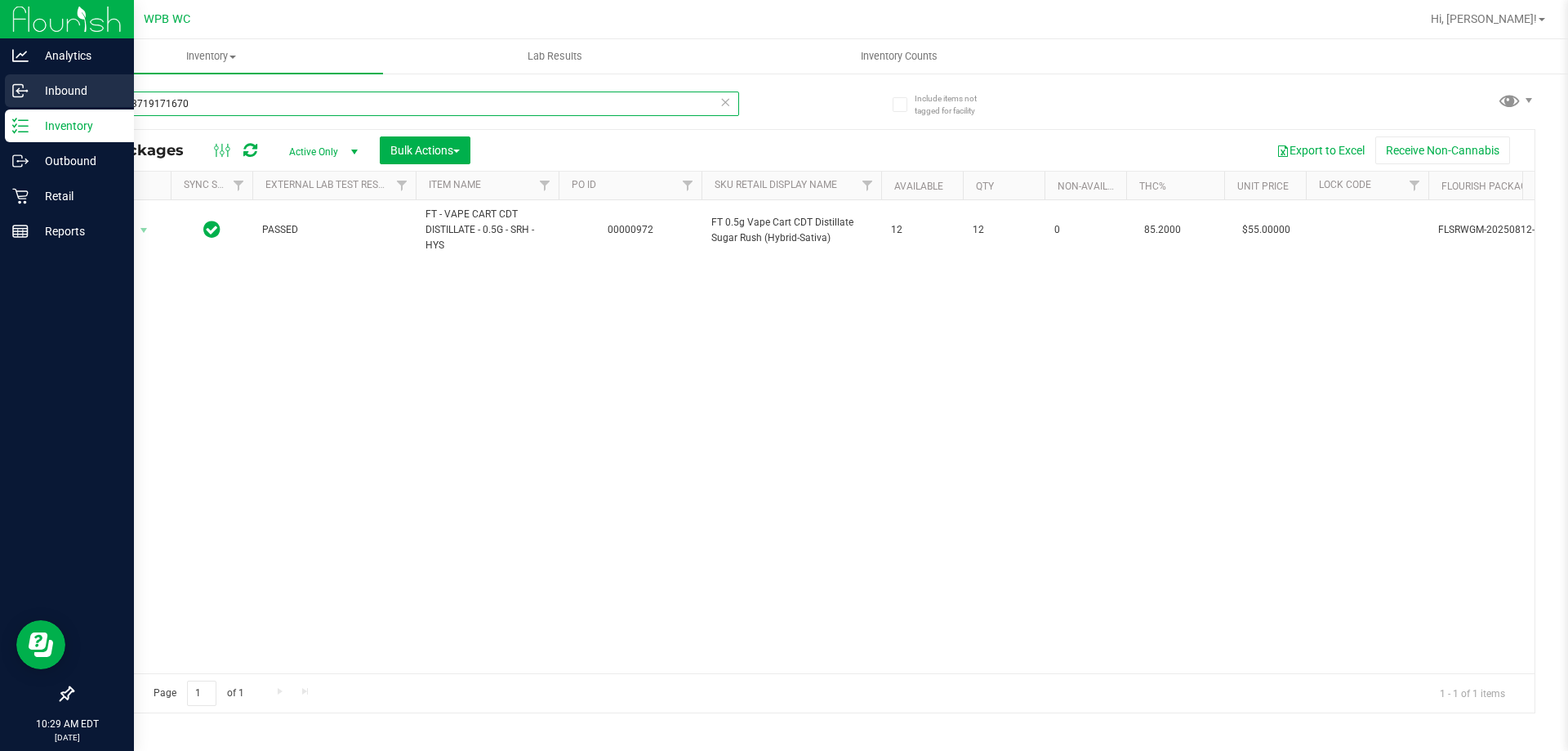
drag, startPoint x: 223, startPoint y: 101, endPoint x: 18, endPoint y: 101, distance: 205.0
click at [18, 101] on div "Analytics Inbound Inventory Outbound Retail Reports 10:29 AM EDT [DATE] 08/19 W…" at bounding box center [784, 376] width 1568 height 751
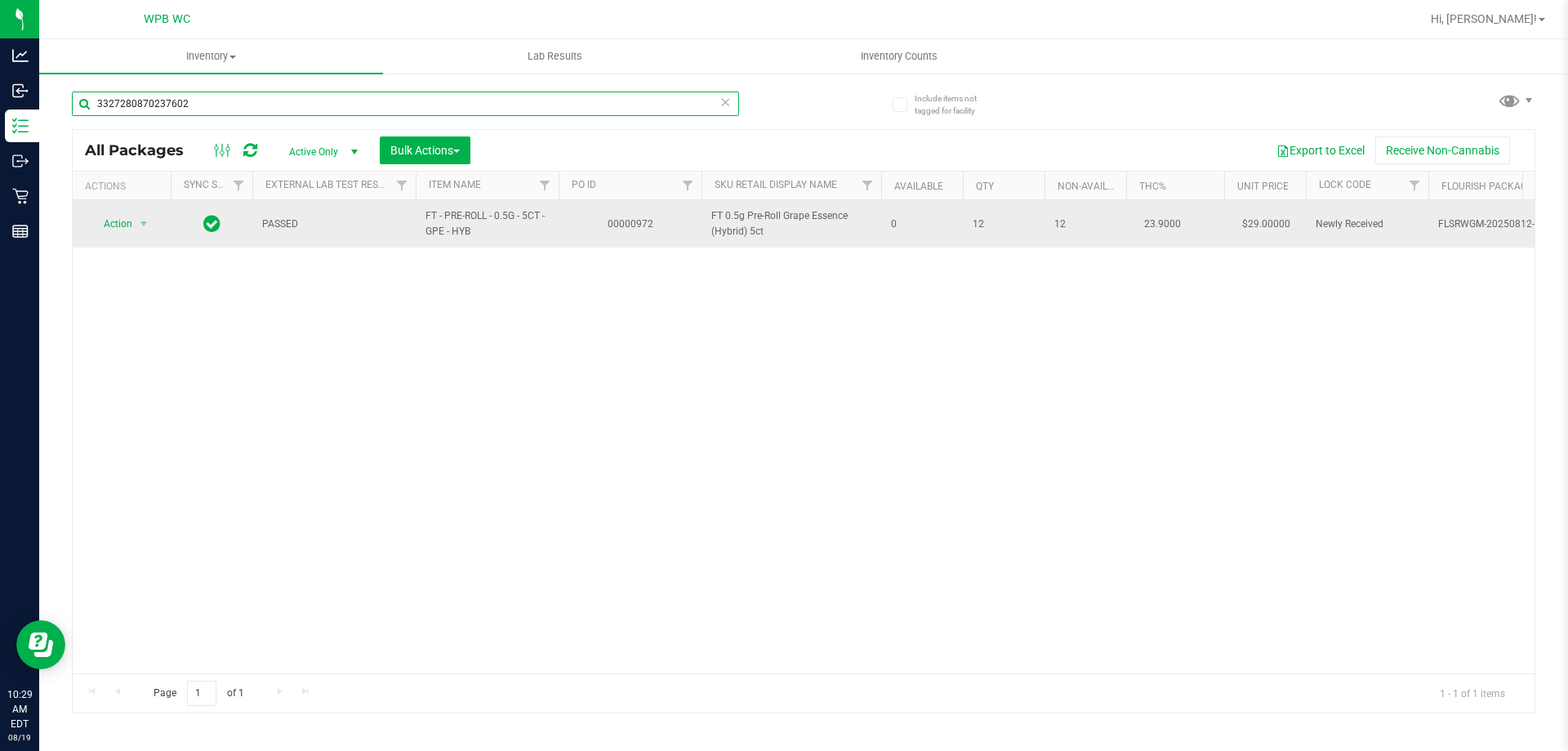
type input "3327280870237602"
click at [122, 214] on span "Action" at bounding box center [111, 223] width 44 height 23
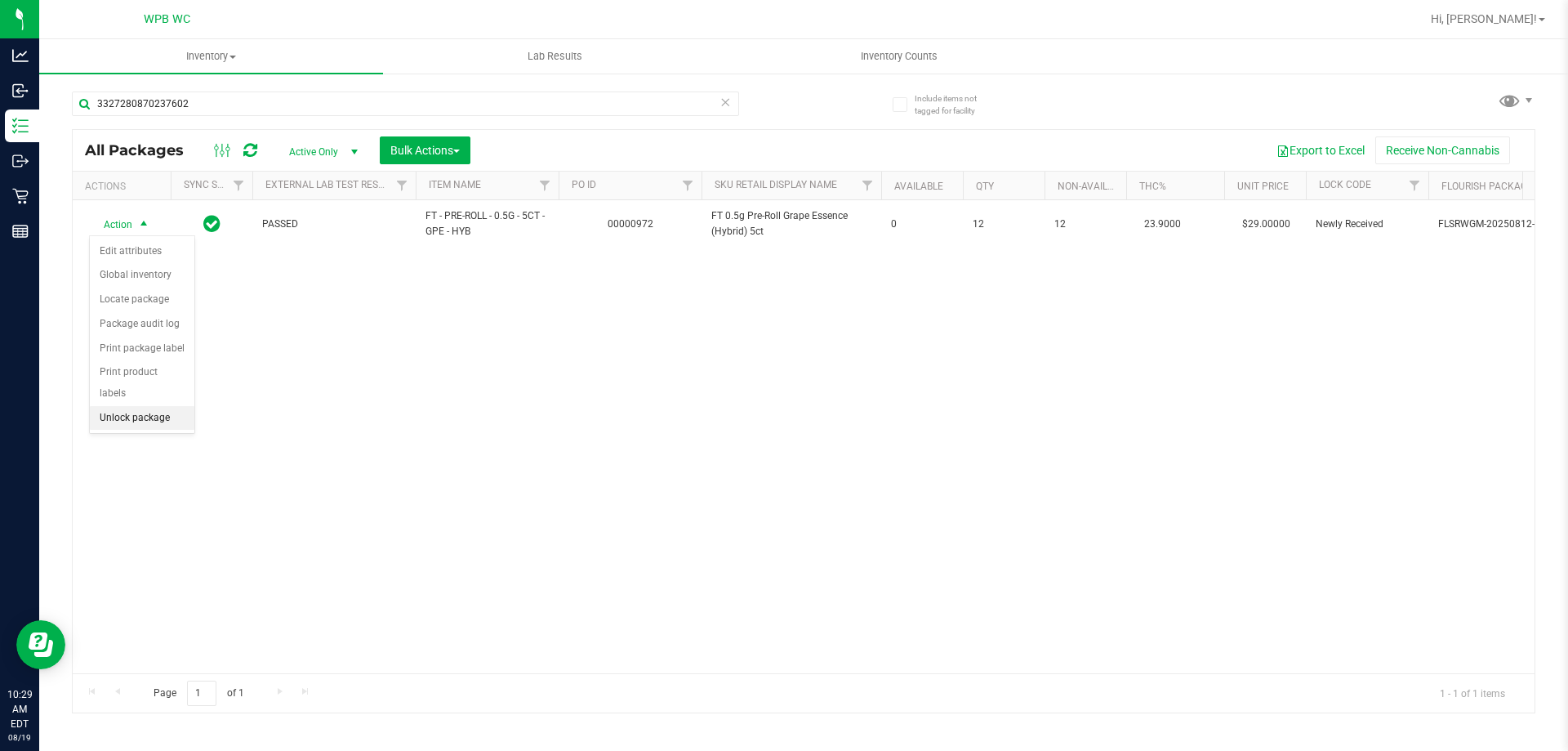
click at [146, 406] on li "Unlock package" at bounding box center [142, 418] width 105 height 25
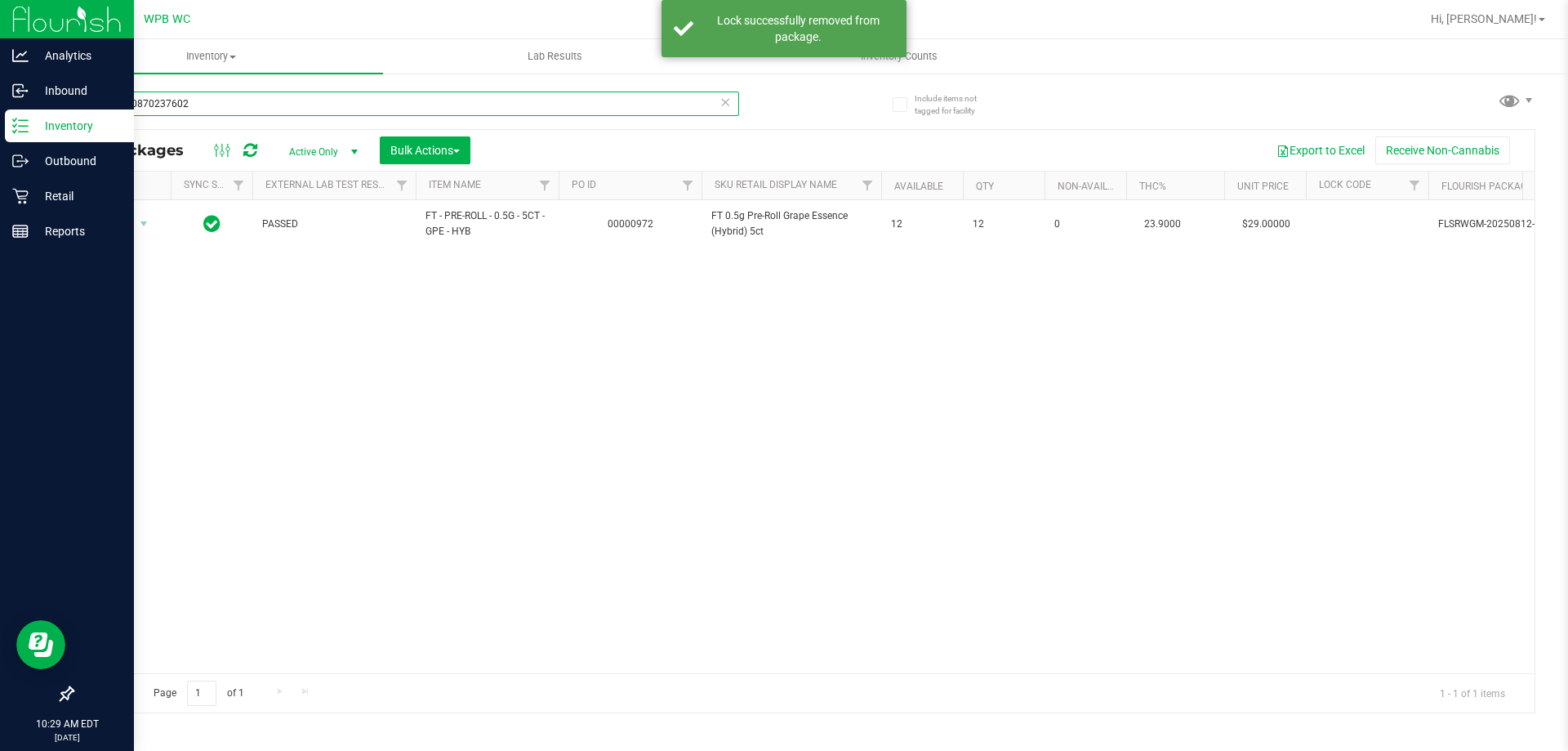
drag, startPoint x: 695, startPoint y: 107, endPoint x: 0, endPoint y: 138, distance: 695.7
click at [0, 135] on div "Analytics Inbound Inventory Outbound Retail Reports 10:29 AM EDT [DATE] 08/19 W…" at bounding box center [784, 376] width 1568 height 751
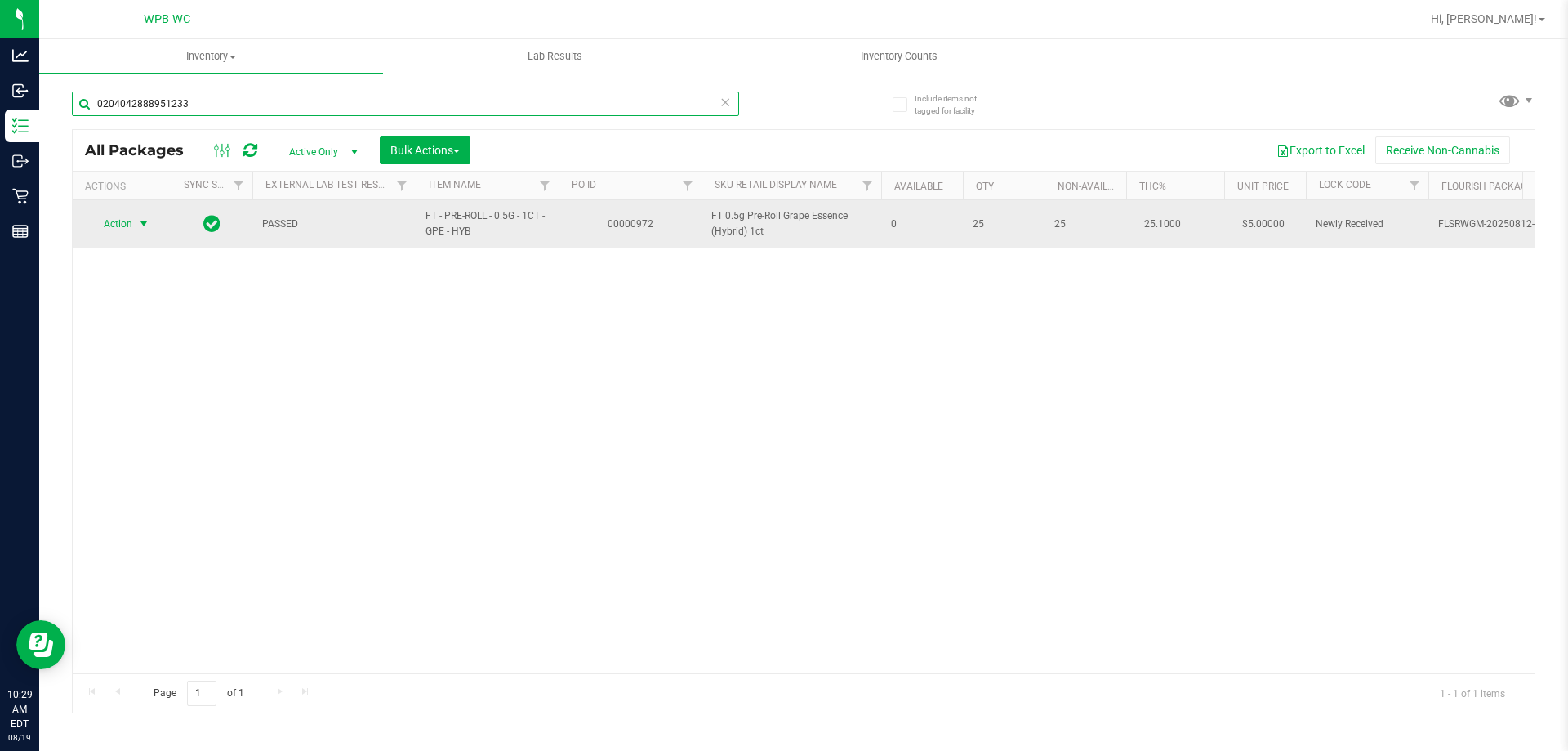
type input "0204042888951233"
click at [117, 225] on span "Action" at bounding box center [111, 223] width 44 height 23
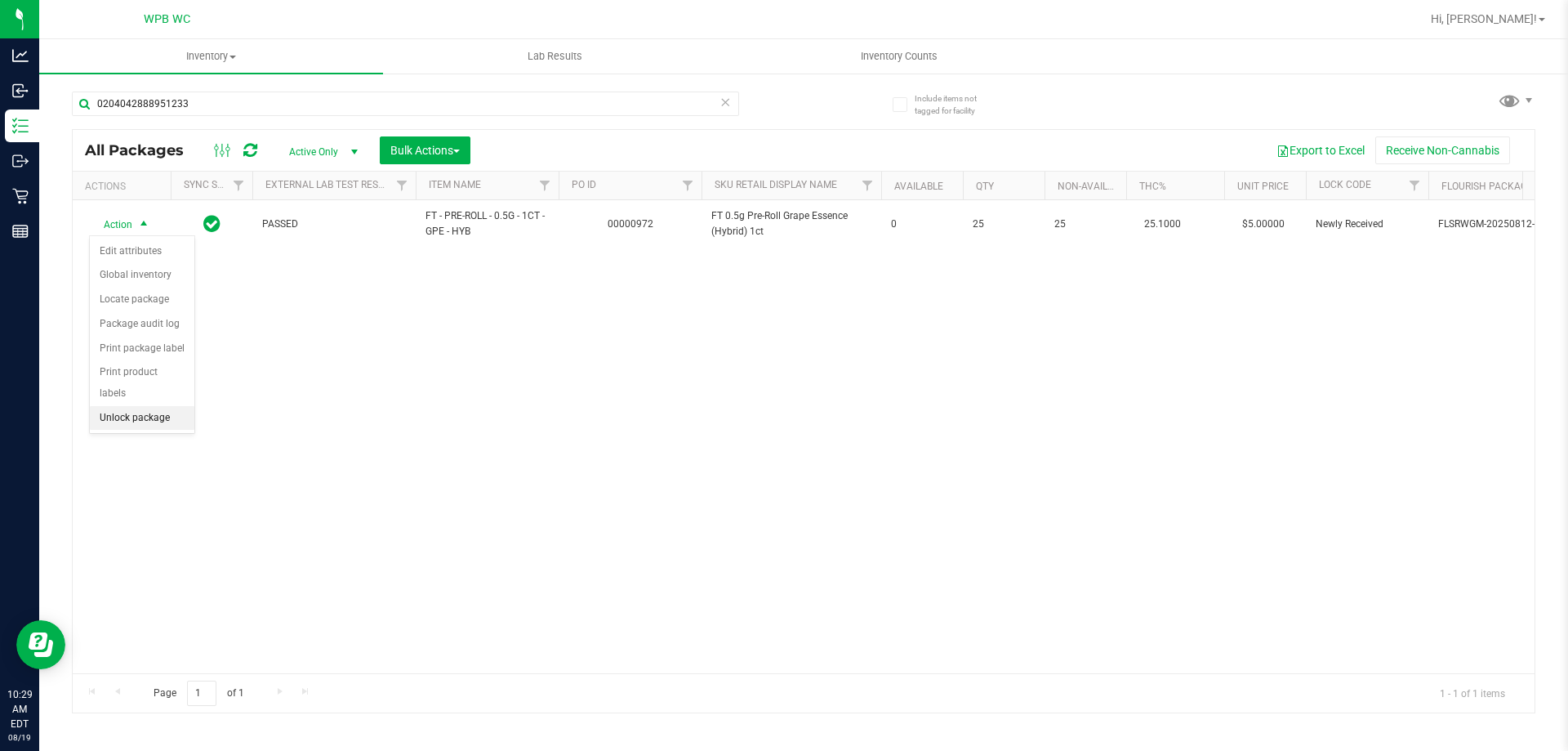
click at [134, 406] on li "Unlock package" at bounding box center [142, 418] width 105 height 25
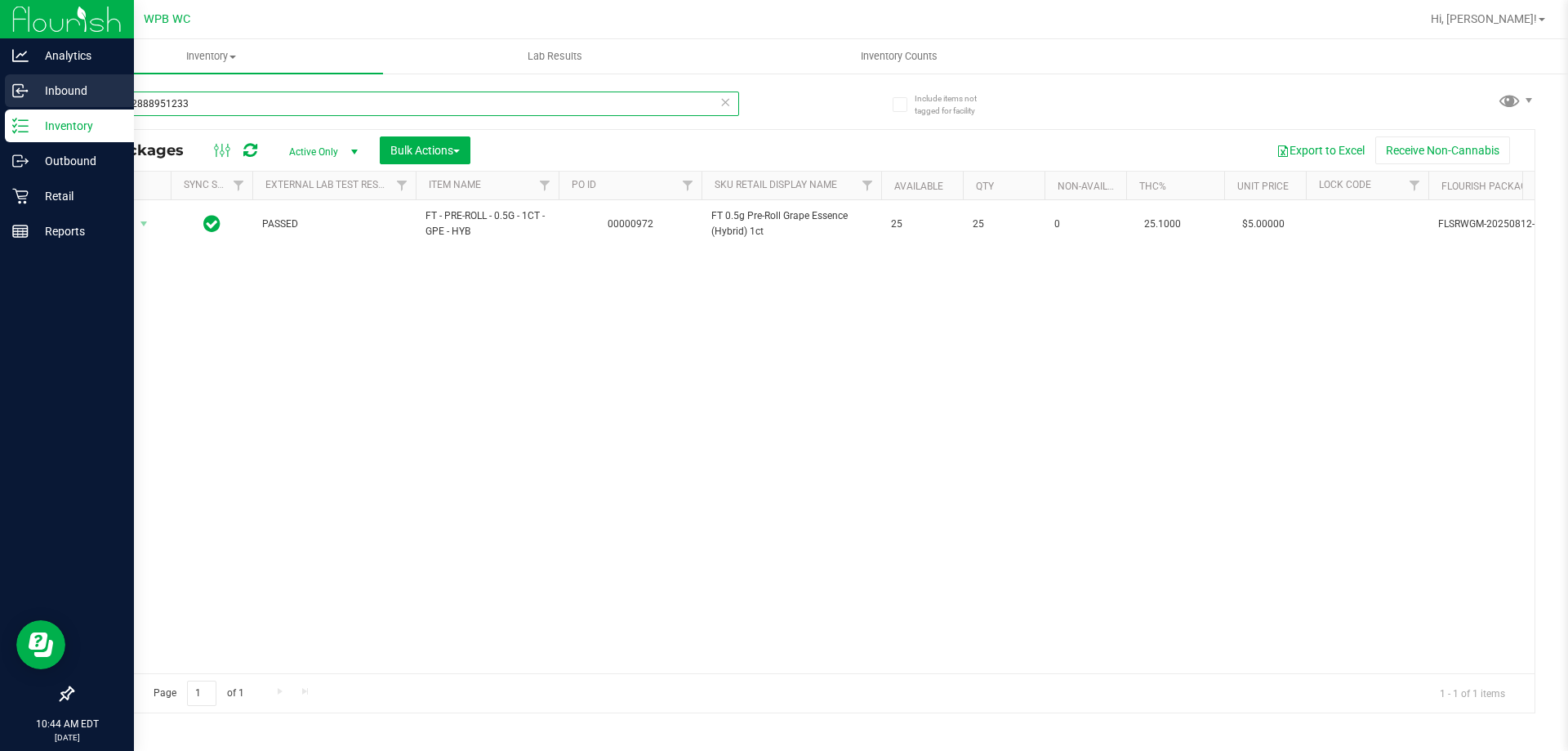
drag, startPoint x: 79, startPoint y: 106, endPoint x: 57, endPoint y: 96, distance: 24.2
click at [35, 106] on div "Analytics Inbound Inventory Outbound Retail Reports 10:44 AM EDT [DATE] 08/19 W…" at bounding box center [784, 376] width 1568 height 751
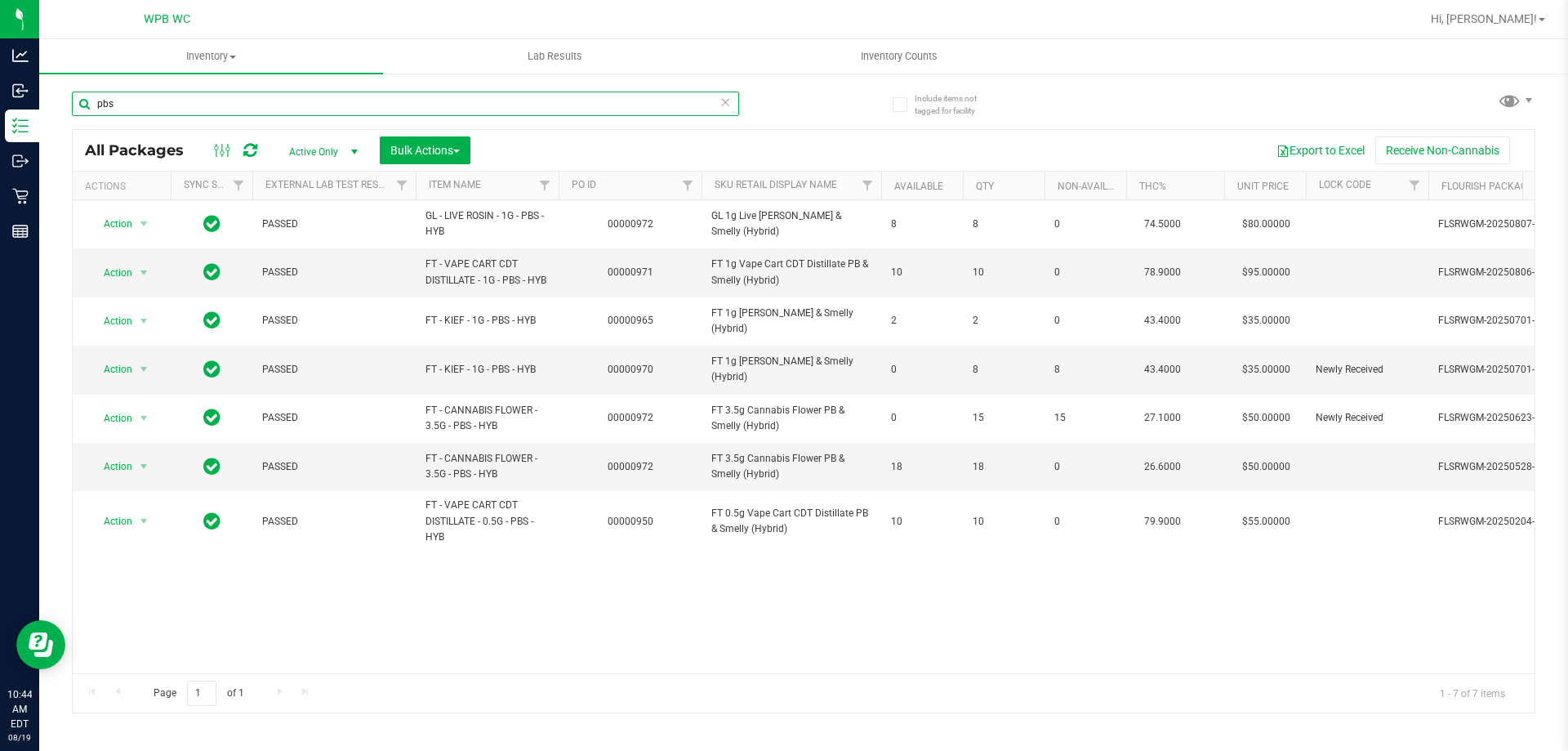
type input "pbs"
